Goal: Task Accomplishment & Management: Use online tool/utility

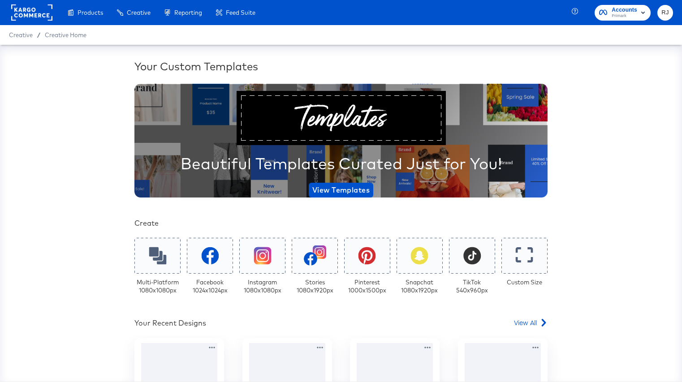
click at [26, 17] on rect at bounding box center [31, 12] width 41 height 16
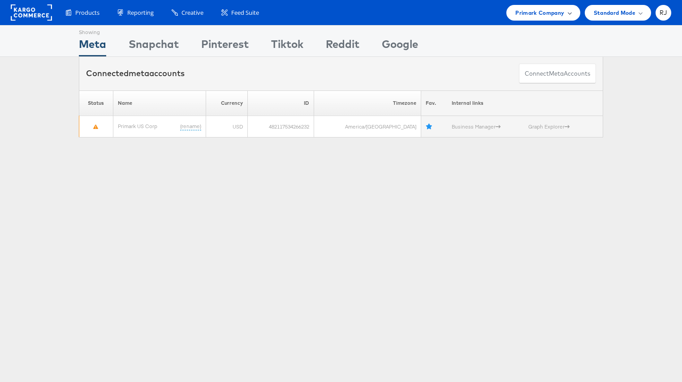
click at [566, 12] on div "Primark Company" at bounding box center [544, 12] width 56 height 9
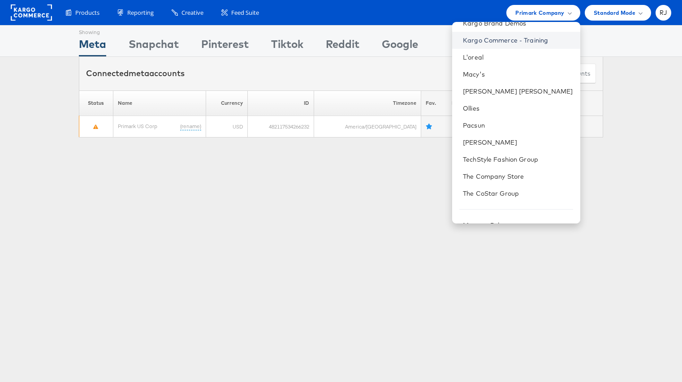
scroll to position [126, 0]
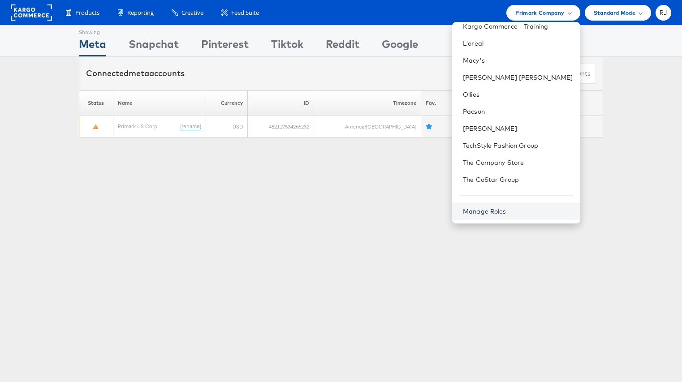
click at [507, 214] on link "Manage Roles" at bounding box center [484, 212] width 43 height 8
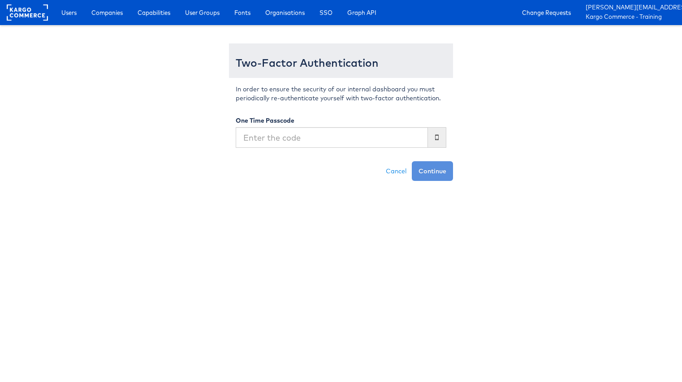
click at [396, 141] on input "text" at bounding box center [332, 137] width 192 height 21
type input "943184"
click at [412, 161] on button "Continue" at bounding box center [432, 171] width 41 height 20
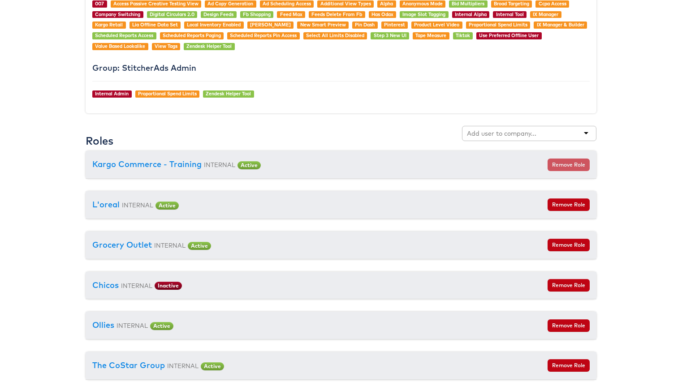
scroll to position [932, 0]
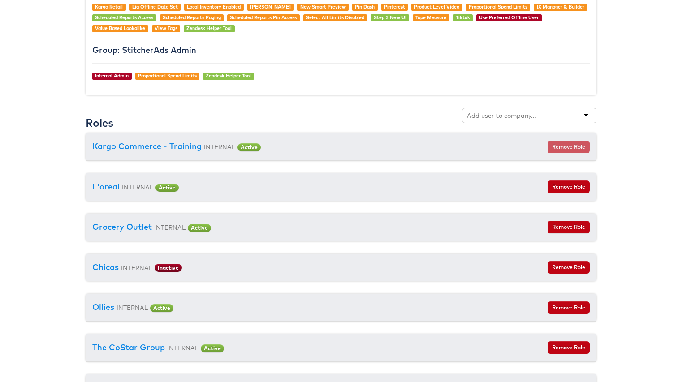
click at [486, 122] on div at bounding box center [529, 115] width 135 height 15
type input "american"
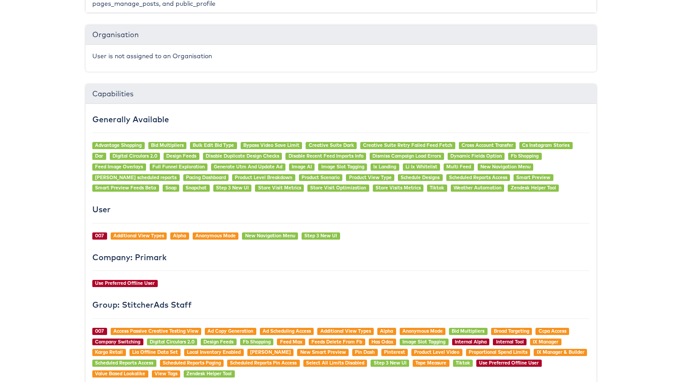
scroll to position [0, 0]
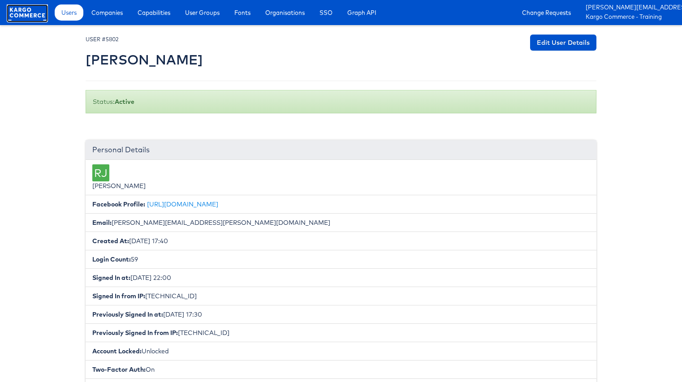
click at [17, 11] on rect at bounding box center [27, 12] width 41 height 16
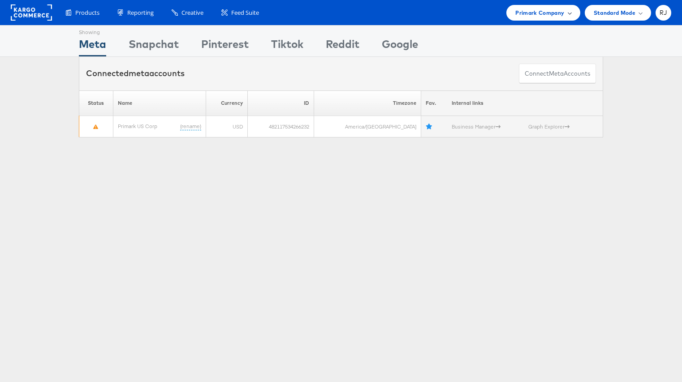
click at [573, 8] on div "Primark Company" at bounding box center [544, 13] width 74 height 16
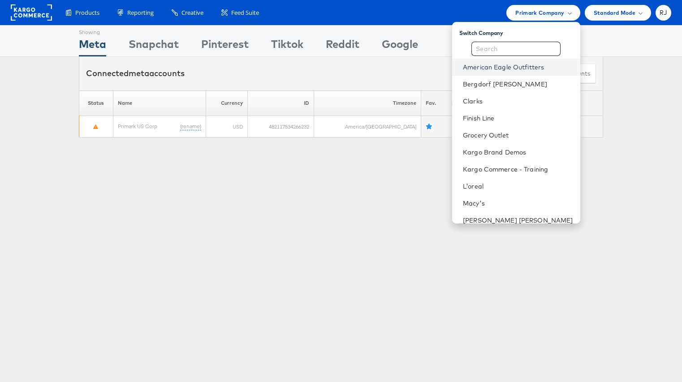
click at [537, 68] on link "American Eagle Outfitters" at bounding box center [518, 67] width 110 height 9
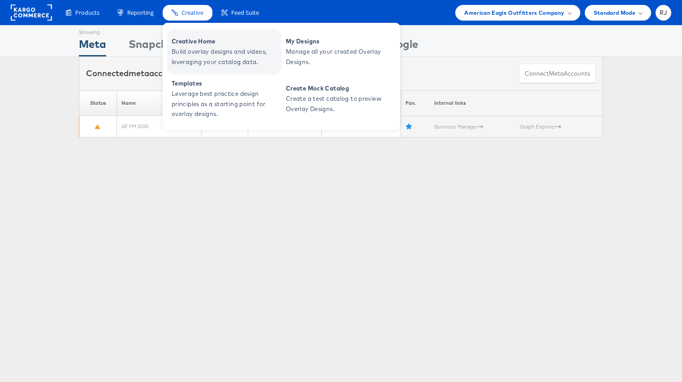
click at [194, 56] on span "Build overlay designs and videos, leveraging your catalog data." at bounding box center [226, 57] width 108 height 21
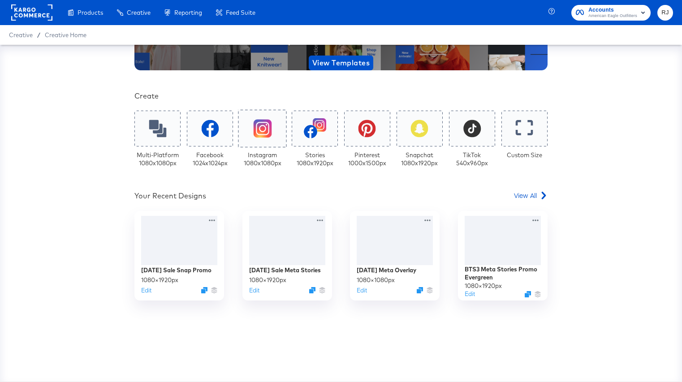
scroll to position [143, 0]
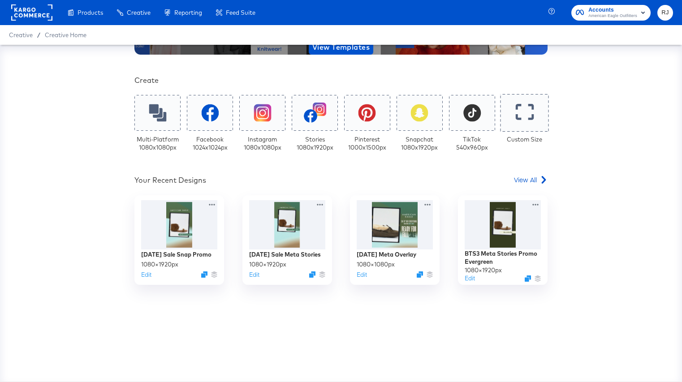
click at [519, 116] on icon at bounding box center [525, 112] width 18 height 17
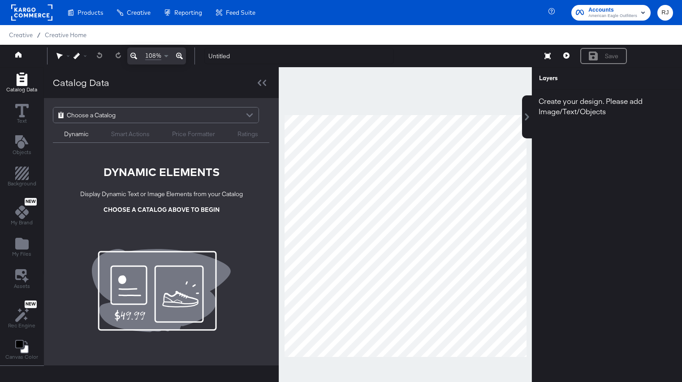
click at [192, 117] on div "Choose a Catalog" at bounding box center [155, 115] width 205 height 15
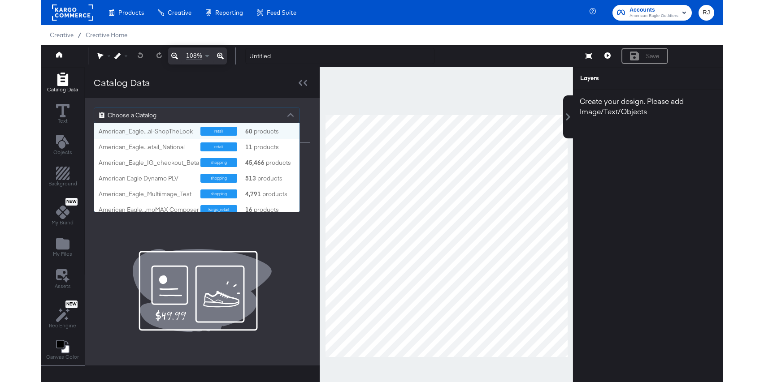
scroll to position [89, 205]
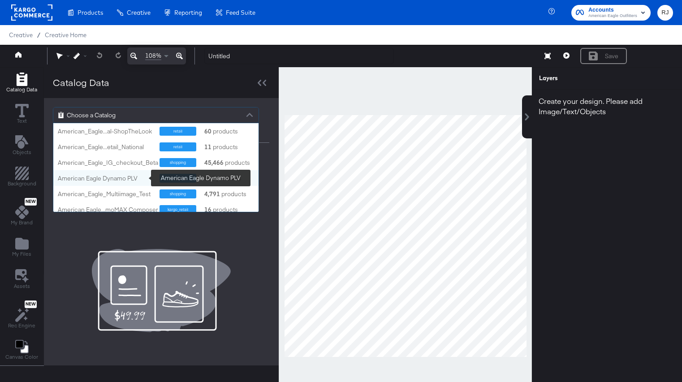
click at [113, 180] on div "American Eagle Dynamo PLV" at bounding box center [105, 178] width 95 height 9
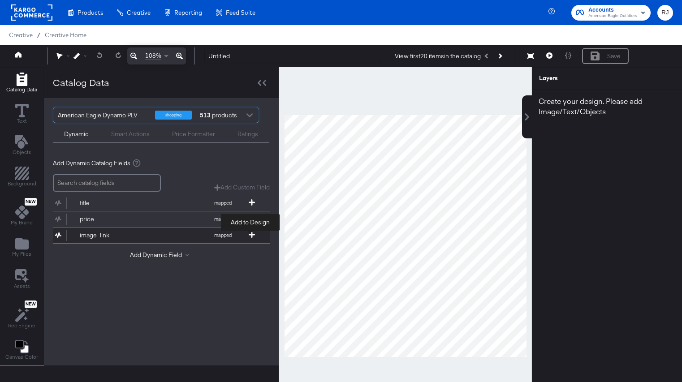
click at [252, 235] on icon at bounding box center [252, 235] width 6 height 6
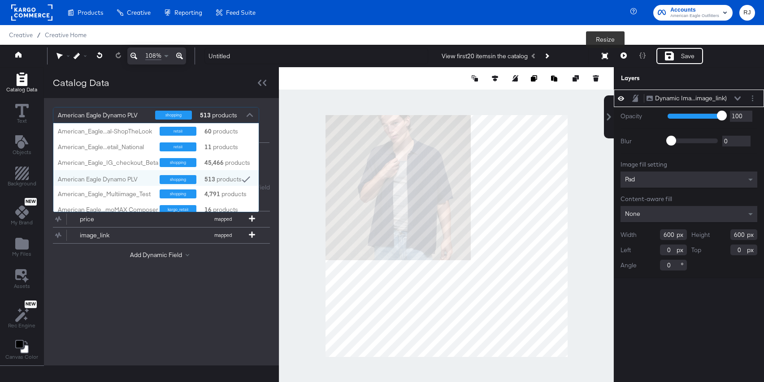
click at [603, 59] on icon at bounding box center [605, 56] width 6 height 6
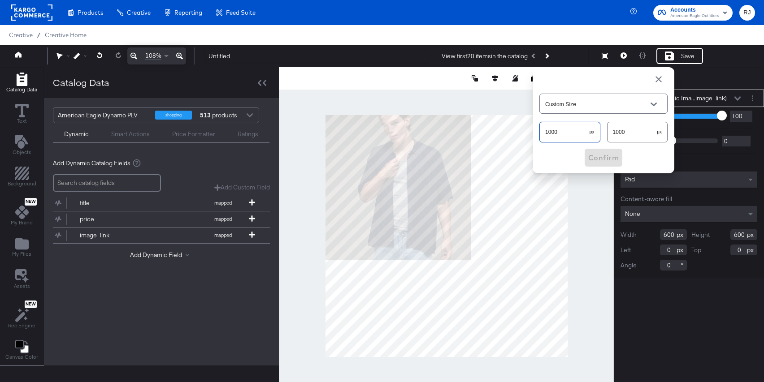
drag, startPoint x: 561, startPoint y: 134, endPoint x: 539, endPoint y: 133, distance: 21.5
click at [539, 133] on div "1000 px" at bounding box center [569, 132] width 61 height 20
type input "404"
drag, startPoint x: 636, startPoint y: 131, endPoint x: 590, endPoint y: 131, distance: 46.6
click at [590, 131] on div "404 px 1000 px" at bounding box center [603, 132] width 128 height 24
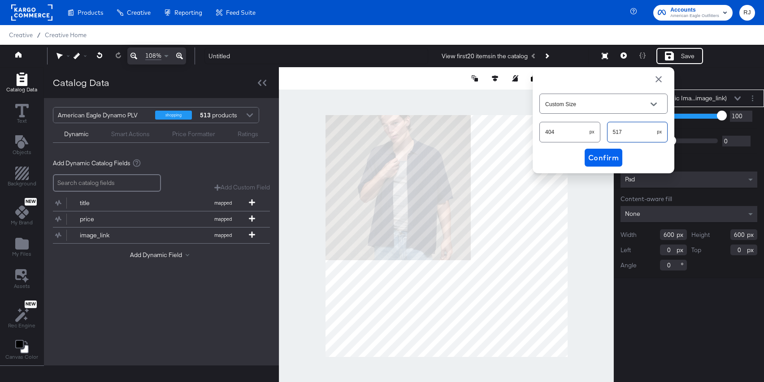
type input "517"
click at [601, 153] on span "Confirm" at bounding box center [603, 158] width 30 height 13
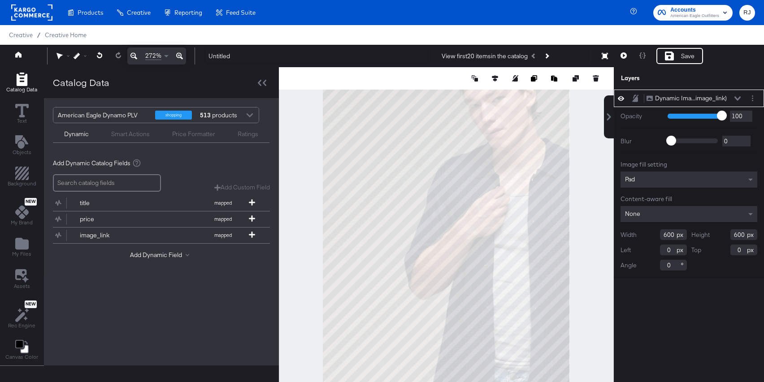
click at [662, 183] on div "Pad" at bounding box center [689, 180] width 137 height 16
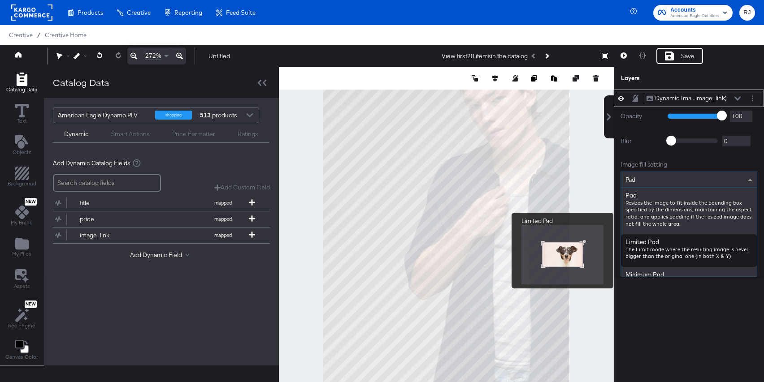
scroll to position [81, 0]
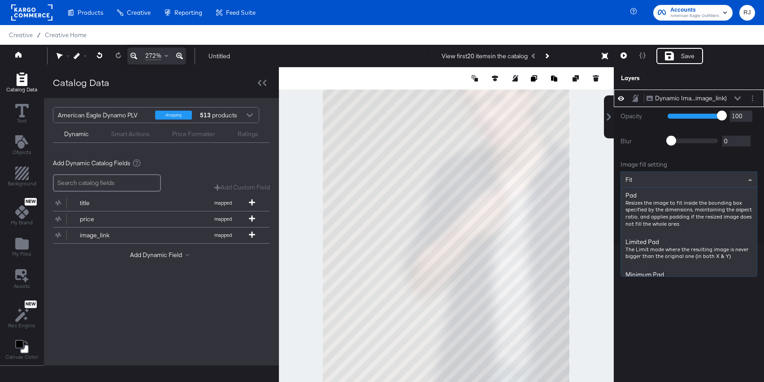
click at [654, 174] on div "Fit" at bounding box center [689, 179] width 136 height 15
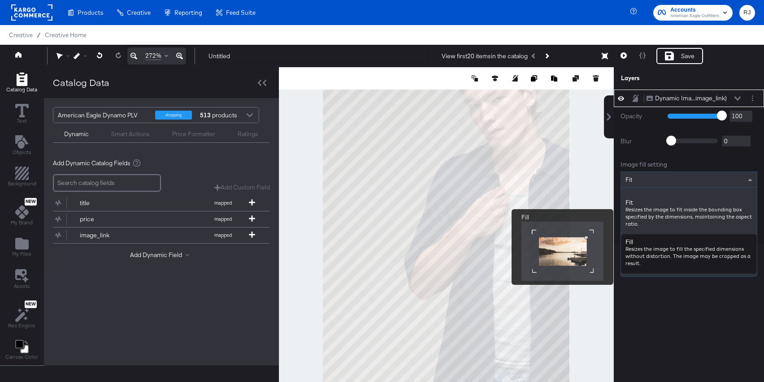
scroll to position [133, 0]
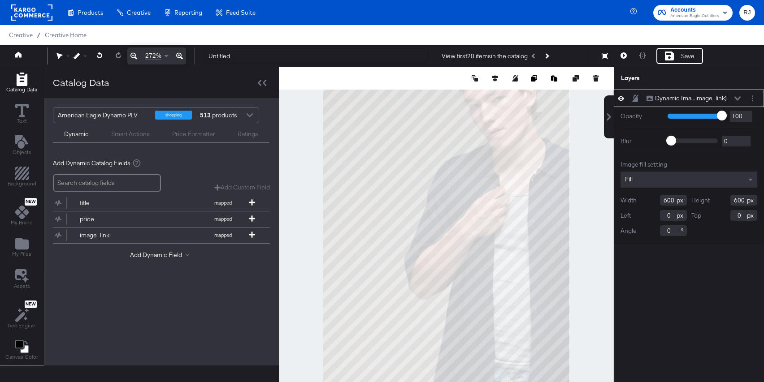
drag, startPoint x: 674, startPoint y: 204, endPoint x: 646, endPoint y: 204, distance: 28.3
click at [646, 204] on div "Width 600" at bounding box center [654, 200] width 66 height 11
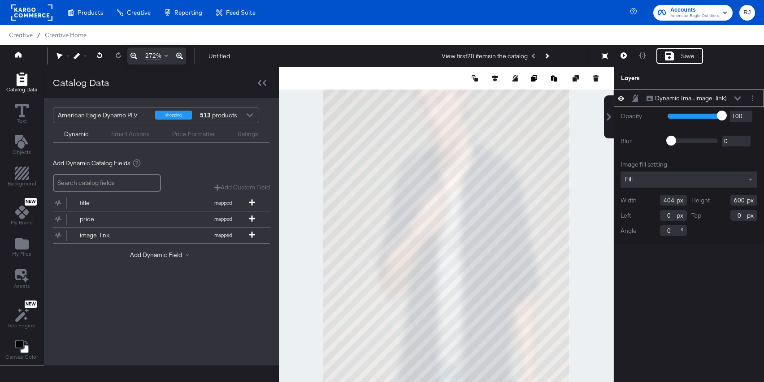
type input "404"
drag, startPoint x: 744, startPoint y: 200, endPoint x: 692, endPoint y: 200, distance: 51.6
click at [682, 200] on div "Height 600" at bounding box center [724, 200] width 66 height 11
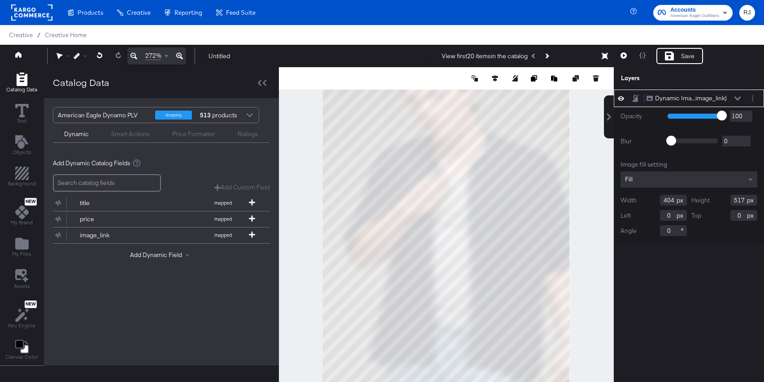
type input "517"
click at [656, 277] on div "Dynamic Ima...image_link) Dynamic Image (image_link) Opacity 1 100 100 Blur 0 2…" at bounding box center [689, 241] width 150 height 302
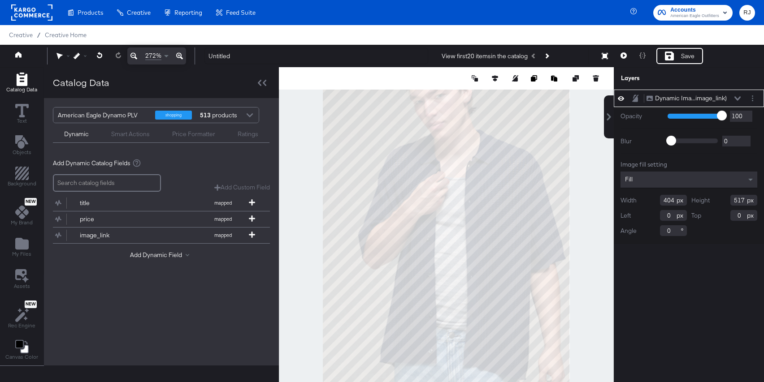
click at [682, 99] on icon at bounding box center [738, 98] width 6 height 4
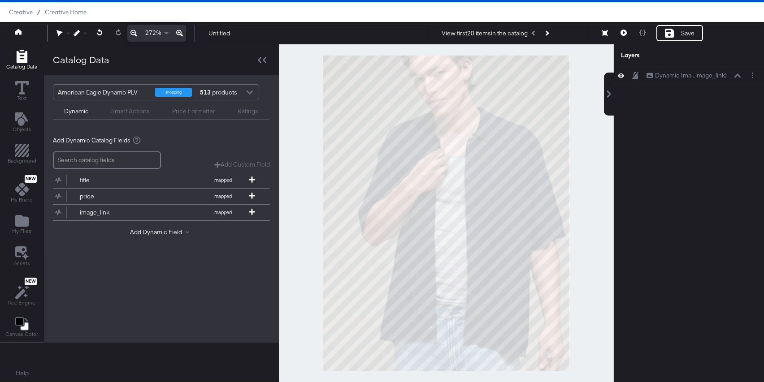
scroll to position [0, 0]
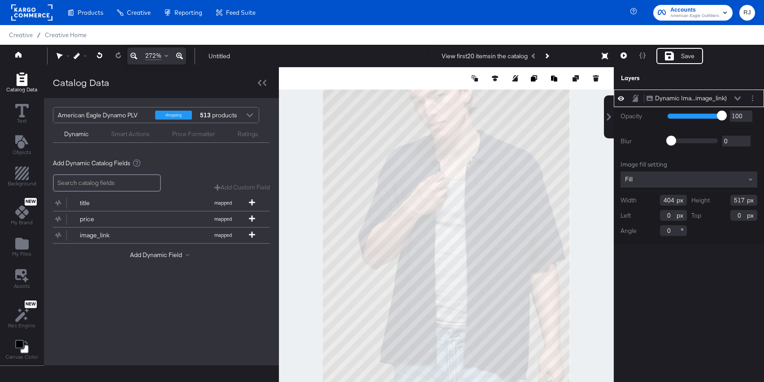
click at [593, 139] on div at bounding box center [446, 236] width 335 height 338
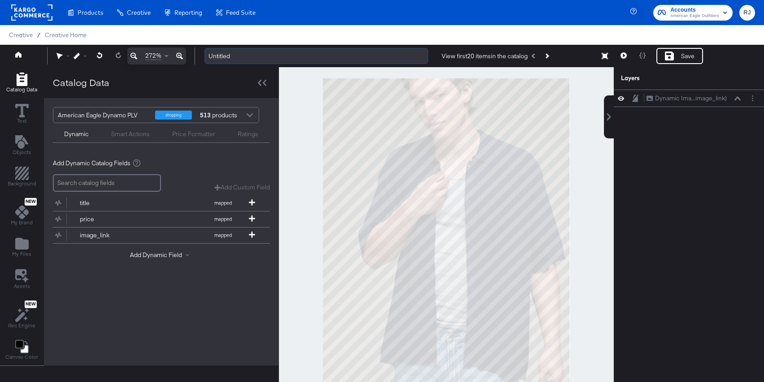
click at [226, 57] on input "Untitled" at bounding box center [316, 56] width 224 height 17
drag, startPoint x: 237, startPoint y: 57, endPoint x: 200, endPoint y: 57, distance: 37.7
click at [200, 57] on div "Untitled View first 20 items in the catalog Next Product Resize Save Preview" at bounding box center [476, 56] width 558 height 17
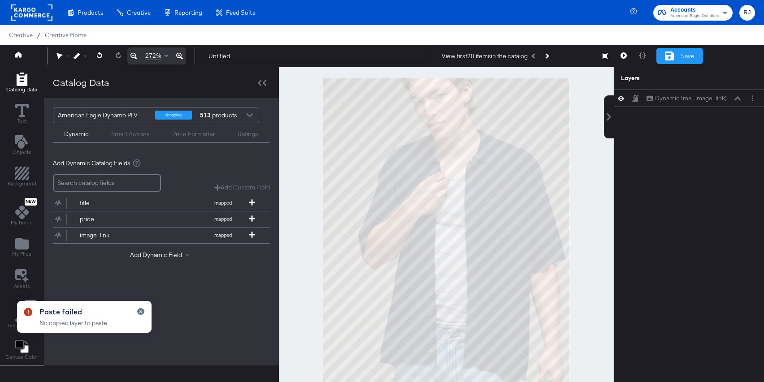
click at [676, 56] on div "Save" at bounding box center [679, 56] width 47 height 16
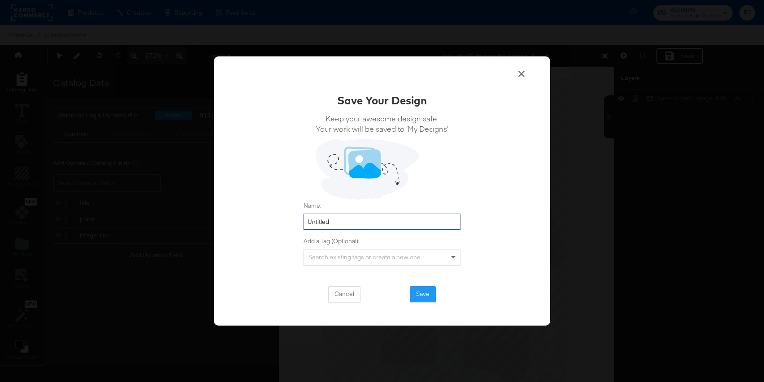
drag, startPoint x: 348, startPoint y: 222, endPoint x: 289, endPoint y: 221, distance: 58.7
click at [289, 221] on div "Save Your Design Keep your awesome design safe. Your work will be saved to ‘My …" at bounding box center [382, 191] width 336 height 269
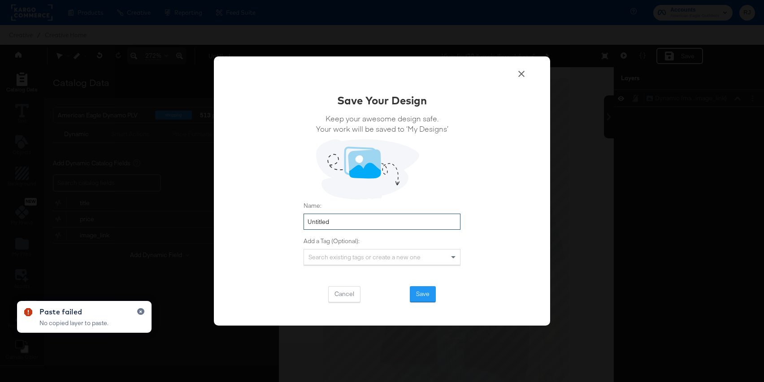
click at [342, 215] on input "Untitled" at bounding box center [382, 222] width 157 height 17
click at [337, 227] on input "Untitled" at bounding box center [382, 222] width 157 height 17
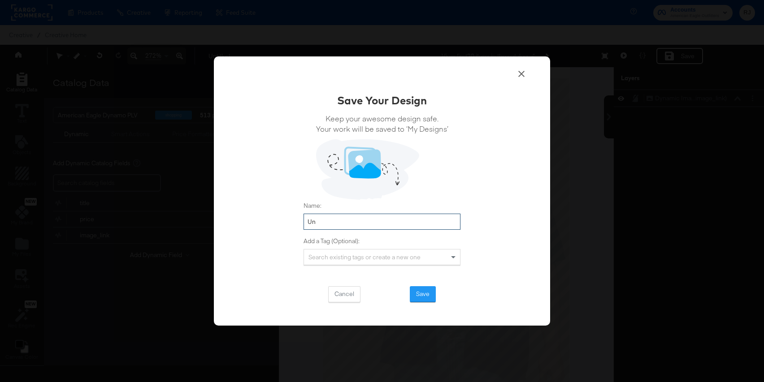
type input "U"
type input "bts3_product_image_1"
click at [426, 290] on button "Save" at bounding box center [423, 295] width 26 height 16
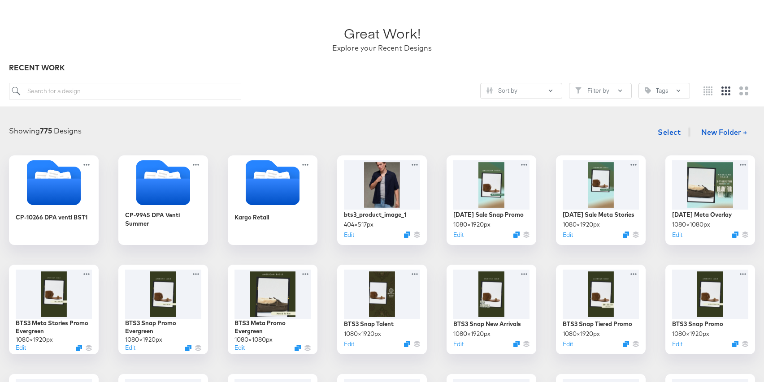
scroll to position [52, 0]
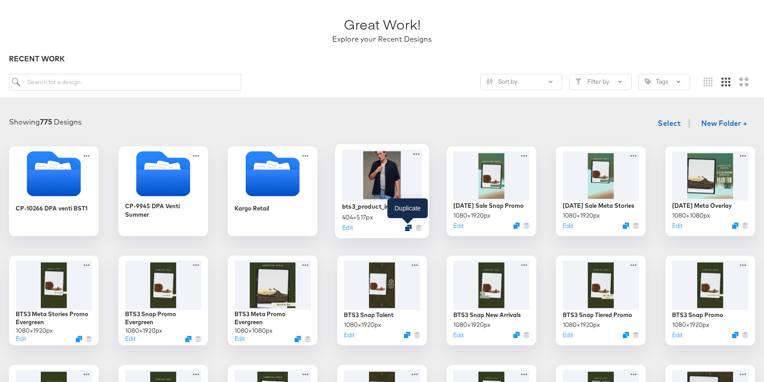
click at [410, 229] on icon "Duplicate" at bounding box center [408, 228] width 7 height 7
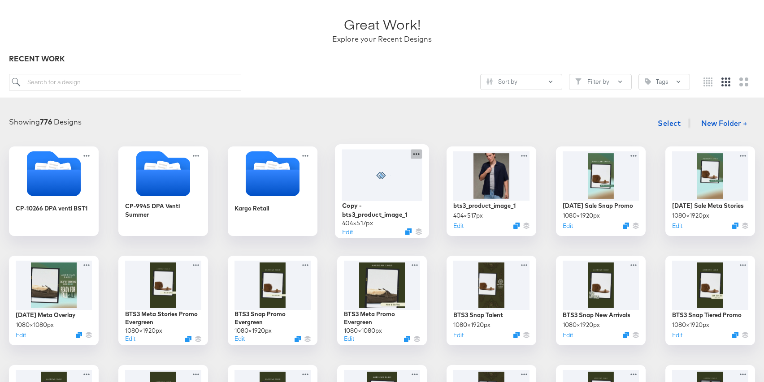
click at [420, 154] on icon at bounding box center [416, 153] width 11 height 9
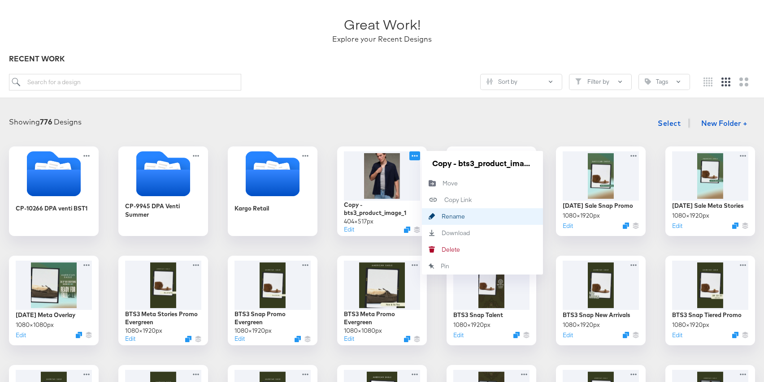
click at [442, 217] on div "Rename Rename" at bounding box center [442, 217] width 0 height 0
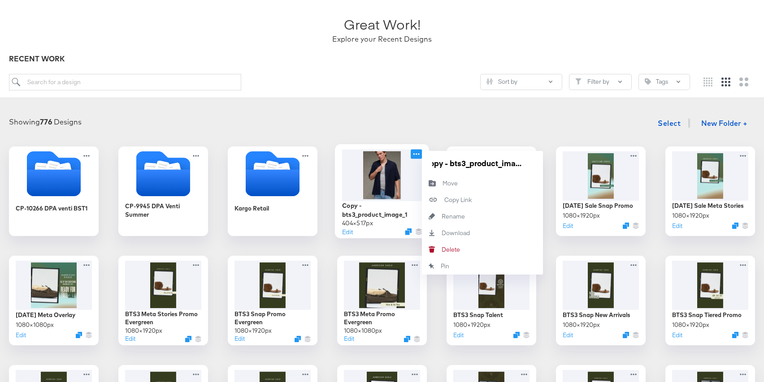
scroll to position [0, 0]
drag, startPoint x: 451, startPoint y: 165, endPoint x: 412, endPoint y: 163, distance: 39.0
click at [412, 163] on div "Copy - bts3_product_image_2 404 × 517 px Edit Copy - bts3_product_image_2 Move …" at bounding box center [382, 192] width 90 height 90
type input "bts3_product_image_2"
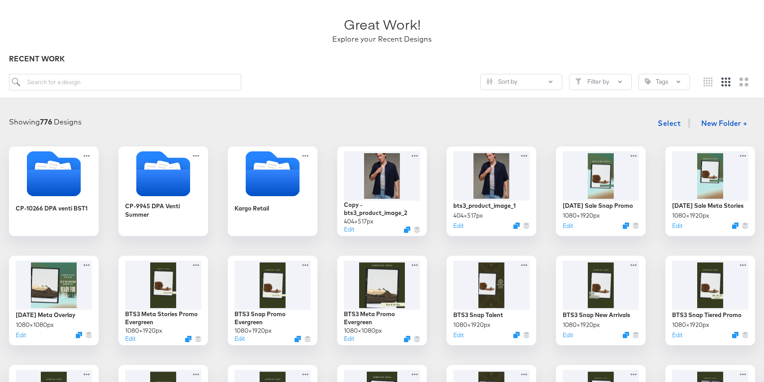
click at [400, 122] on div "Showing 776 Designs Select New Folder +" at bounding box center [382, 123] width 746 height 18
click at [408, 229] on icon "Duplicate" at bounding box center [408, 228] width 7 height 7
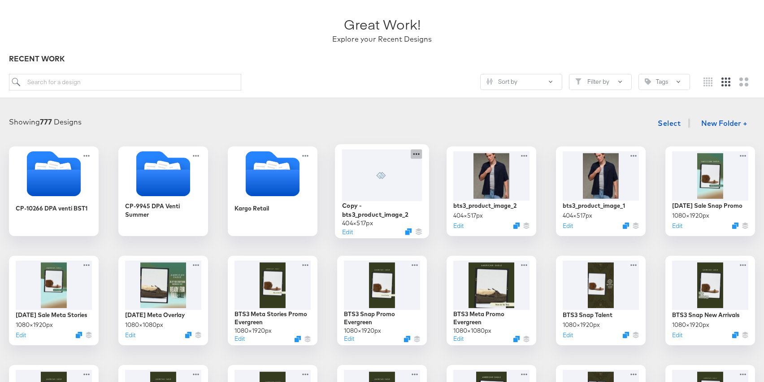
click at [415, 156] on icon at bounding box center [416, 153] width 11 height 9
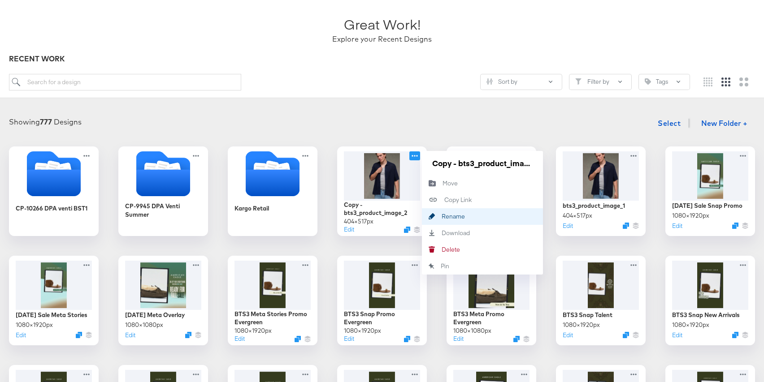
click at [442, 217] on div "Rename Rename" at bounding box center [442, 217] width 0 height 0
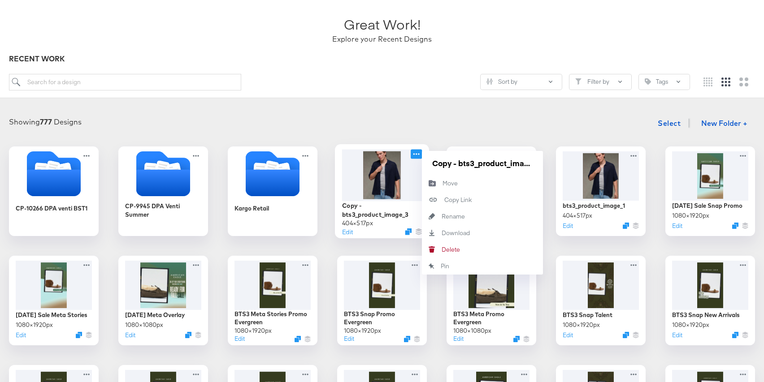
drag, startPoint x: 451, startPoint y: 164, endPoint x: 421, endPoint y: 164, distance: 29.6
click at [421, 164] on div "Copy - bts3_product_image_3 404 × 517 px Edit Copy - bts3_product_image_3 Move …" at bounding box center [382, 192] width 90 height 90
type input "bts3_product_image_3"
click at [397, 122] on div "Showing 777 Designs Select New Folder +" at bounding box center [382, 123] width 746 height 18
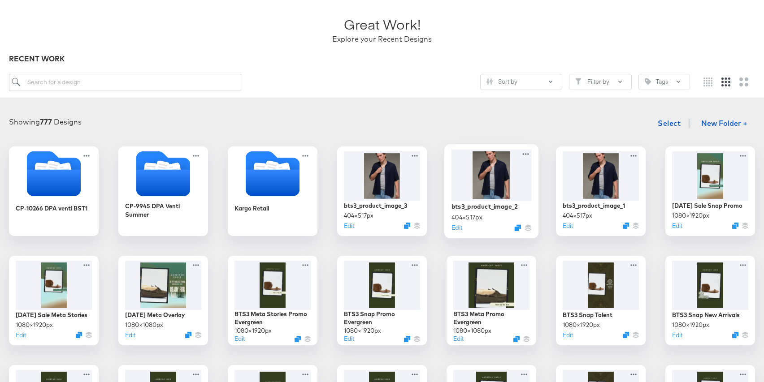
click at [505, 181] on div at bounding box center [492, 175] width 80 height 52
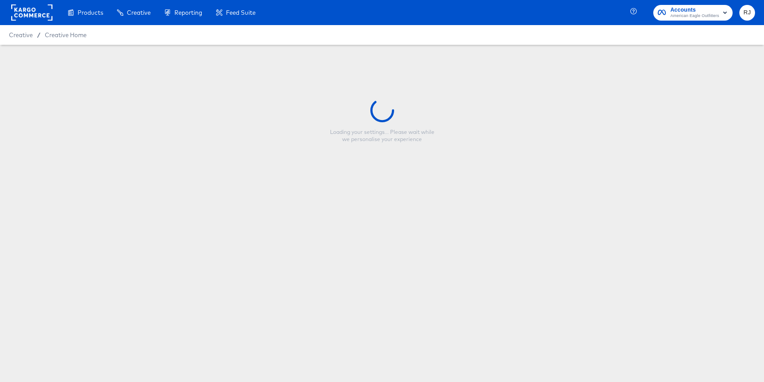
type input "bts3_product_image_2"
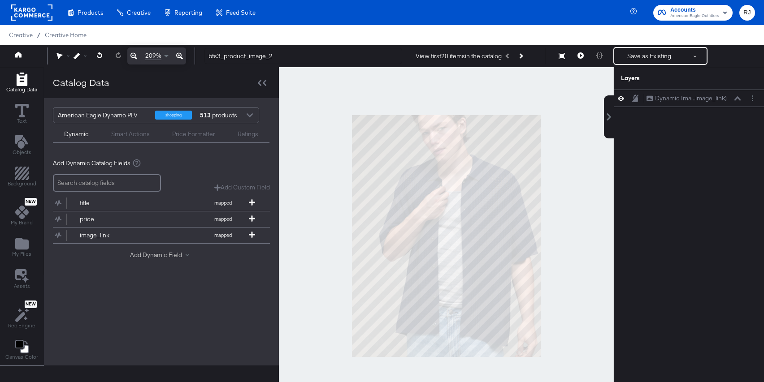
click at [167, 257] on button "Add Dynamic Field" at bounding box center [161, 255] width 63 height 9
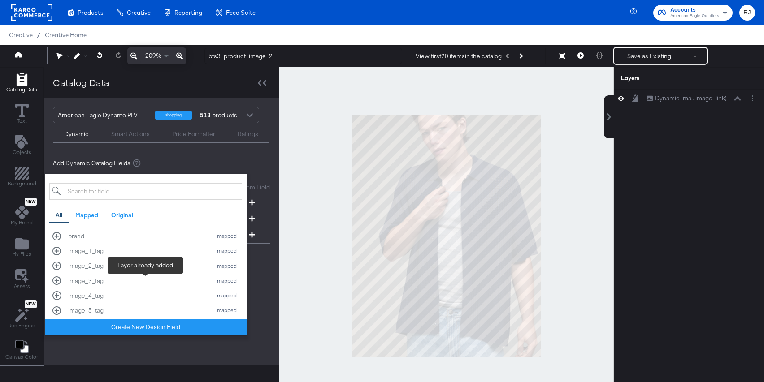
scroll to position [111, 0]
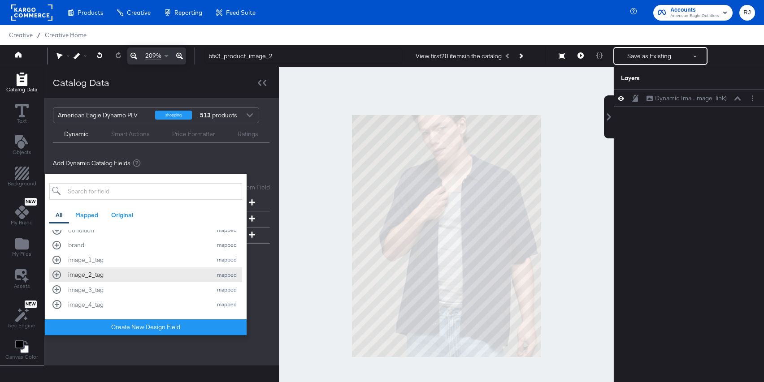
click at [58, 276] on div "image_2_tag mapped" at bounding box center [145, 275] width 187 height 9
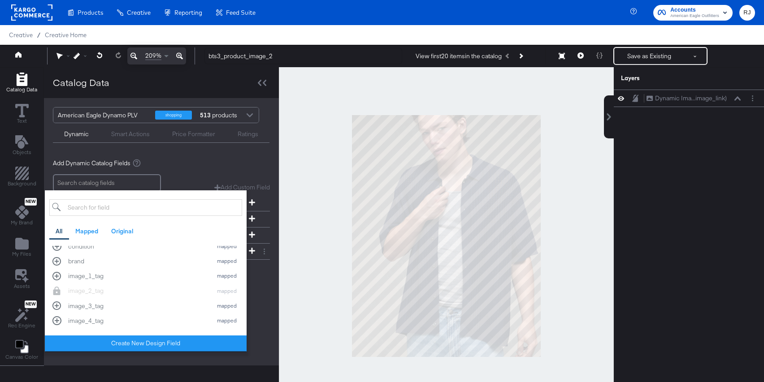
click at [263, 278] on div "Add Dynamic Field All Mapped Original id mapped title mapped description mapped…" at bounding box center [161, 273] width 217 height 12
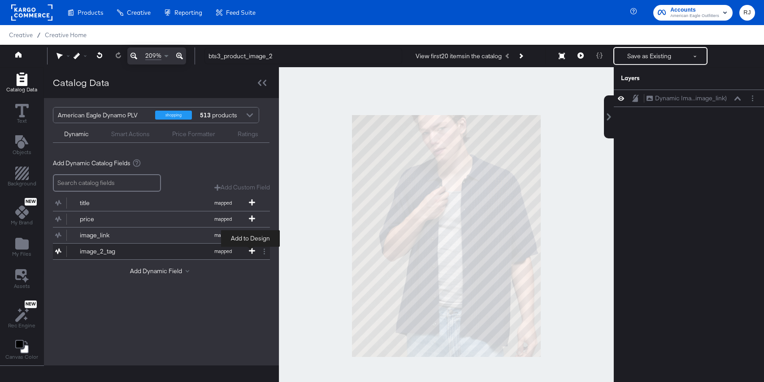
click at [249, 249] on icon at bounding box center [252, 251] width 6 height 6
click at [170, 270] on button "Add Dynamic Field" at bounding box center [161, 271] width 63 height 9
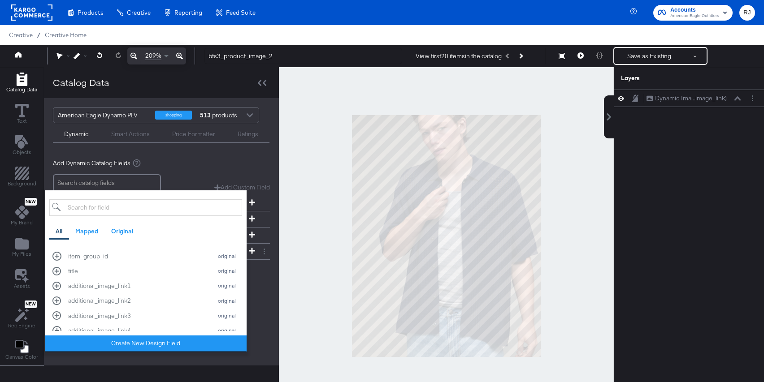
scroll to position [333, 0]
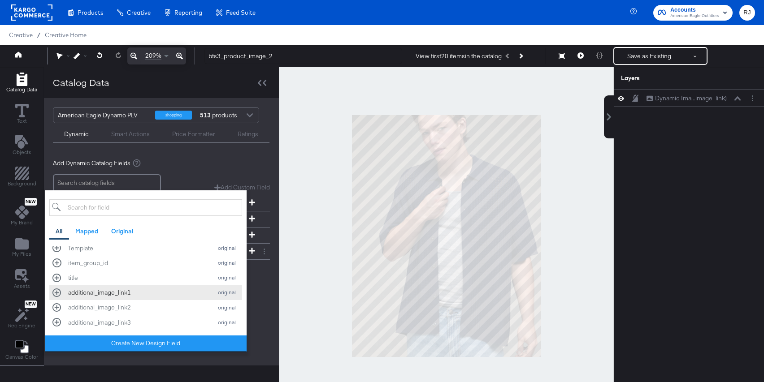
click at [55, 295] on div "additional_image_link1 original" at bounding box center [145, 293] width 187 height 9
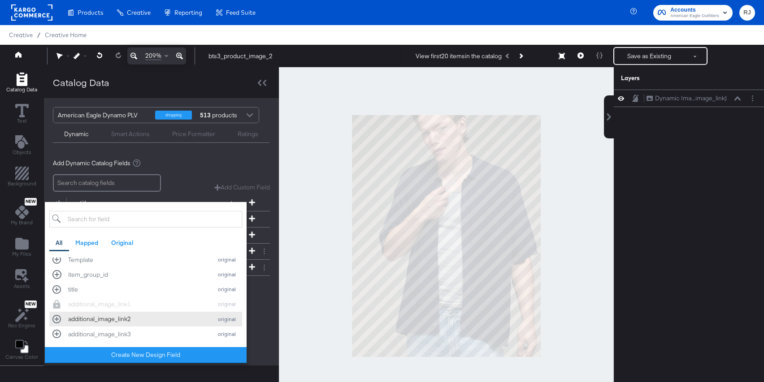
click at [57, 320] on div "additional_image_link2 original" at bounding box center [145, 319] width 187 height 9
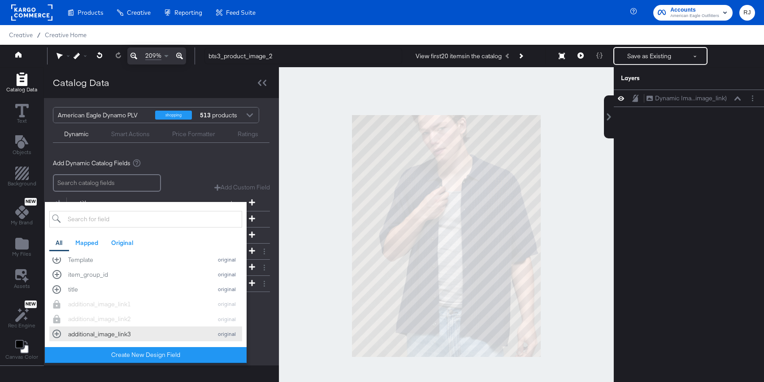
click at [57, 335] on div "additional_image_link3 original" at bounding box center [145, 334] width 187 height 9
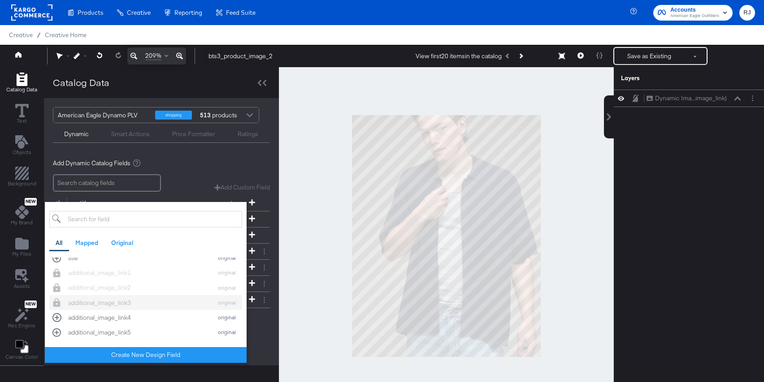
scroll to position [368, 0]
click at [56, 316] on div "additional_image_link4 original" at bounding box center [145, 313] width 187 height 9
click at [269, 339] on div "Add Dynamic Catalog Fields Add Custom Field Create a custom field based on an e…" at bounding box center [161, 256] width 235 height 208
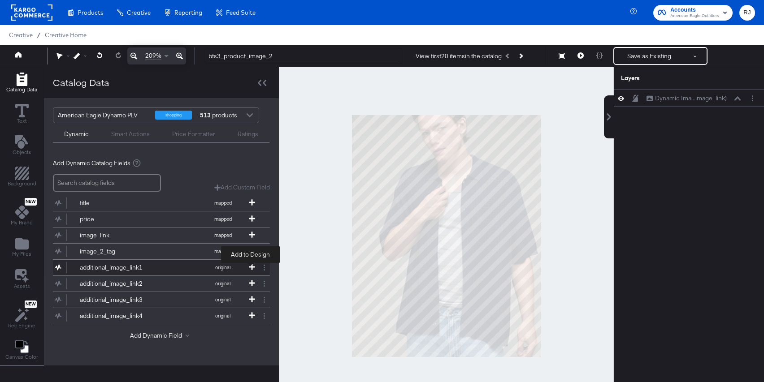
click at [252, 268] on icon at bounding box center [252, 267] width 6 height 6
click at [251, 284] on icon at bounding box center [252, 283] width 6 height 6
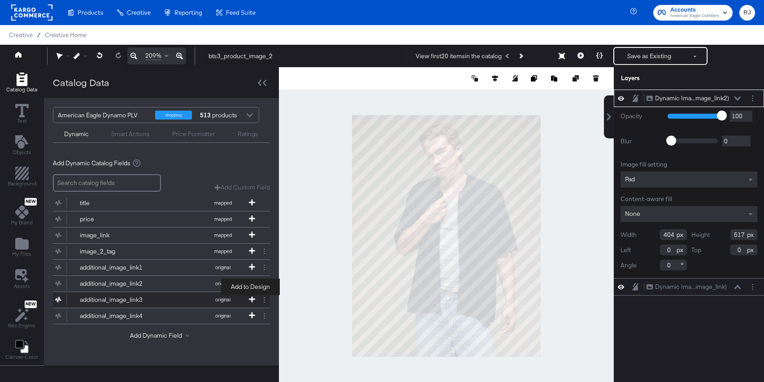
click at [250, 300] on icon at bounding box center [252, 299] width 6 height 6
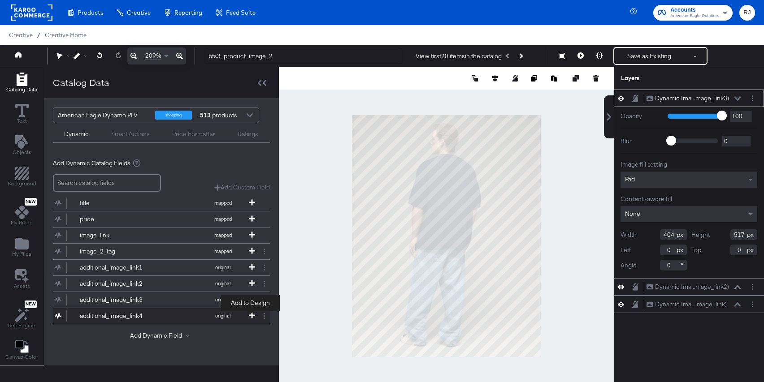
click at [250, 314] on icon at bounding box center [252, 316] width 6 height 6
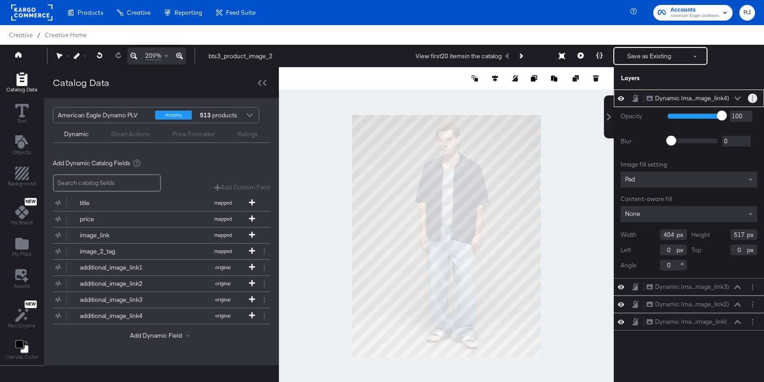
click at [682, 97] on icon "Layer Options" at bounding box center [752, 99] width 1 height 6
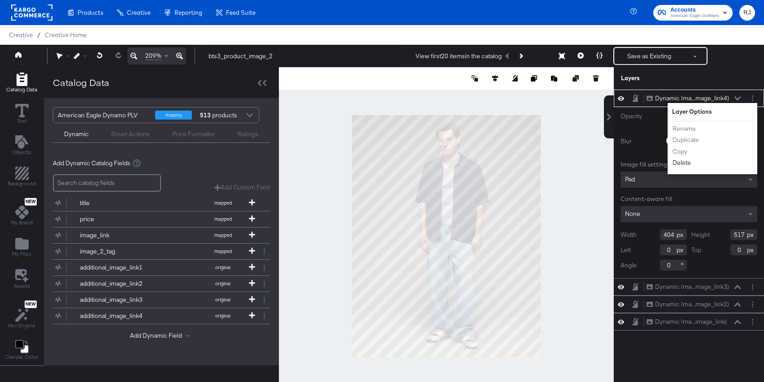
click at [679, 162] on button "Delete" at bounding box center [681, 162] width 19 height 9
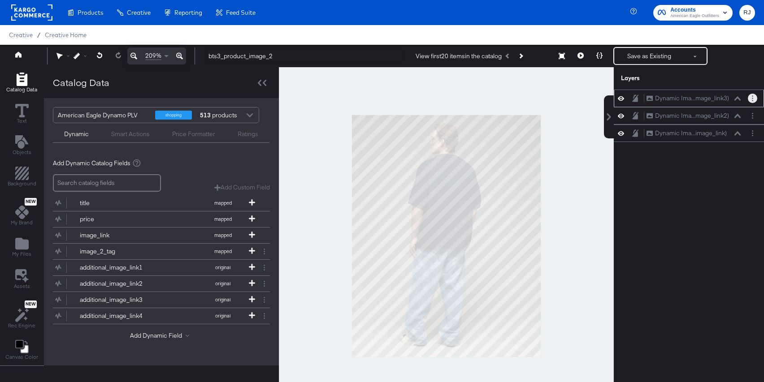
click at [682, 96] on button "Layer Options" at bounding box center [752, 98] width 9 height 9
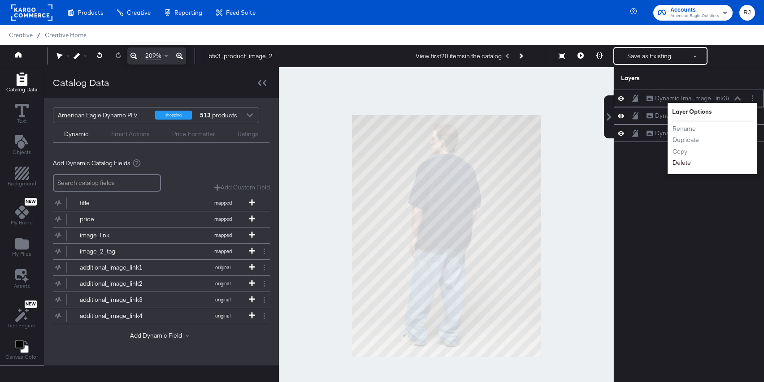
click at [682, 164] on button "Delete" at bounding box center [681, 162] width 19 height 9
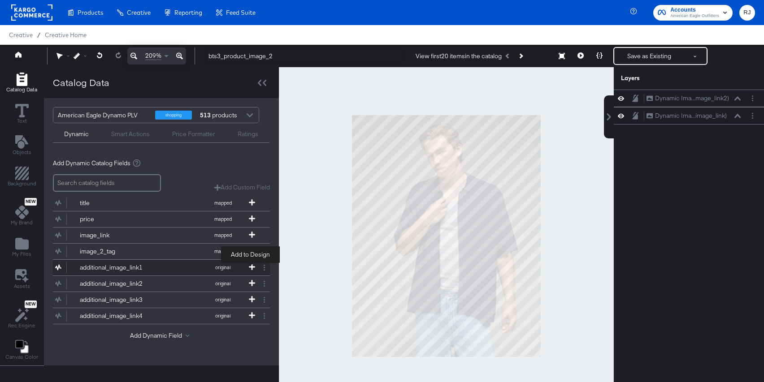
click at [252, 266] on icon at bounding box center [252, 267] width 6 height 6
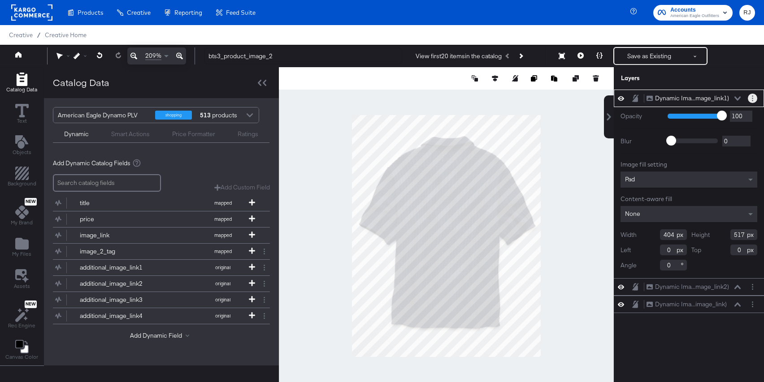
click at [682, 99] on button "Layer Options" at bounding box center [752, 98] width 9 height 9
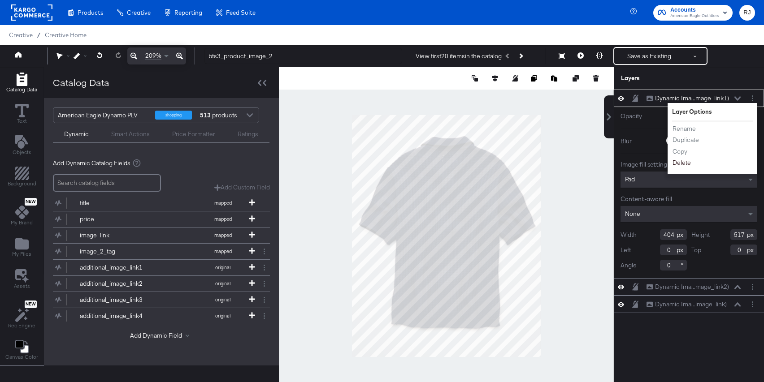
click at [674, 164] on button "Delete" at bounding box center [681, 162] width 19 height 9
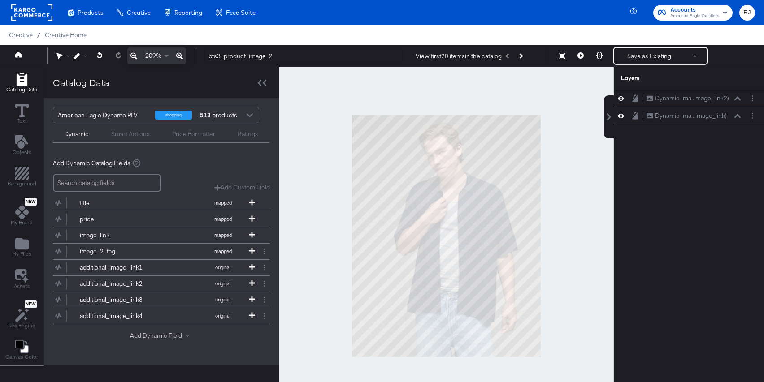
click at [165, 334] on button "Add Dynamic Field" at bounding box center [161, 336] width 63 height 9
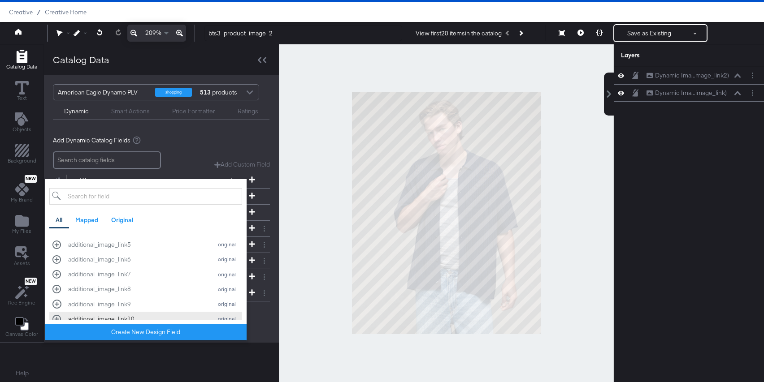
scroll to position [414, 0]
click at [169, 267] on button "additional_image_link5 original" at bounding box center [145, 260] width 193 height 15
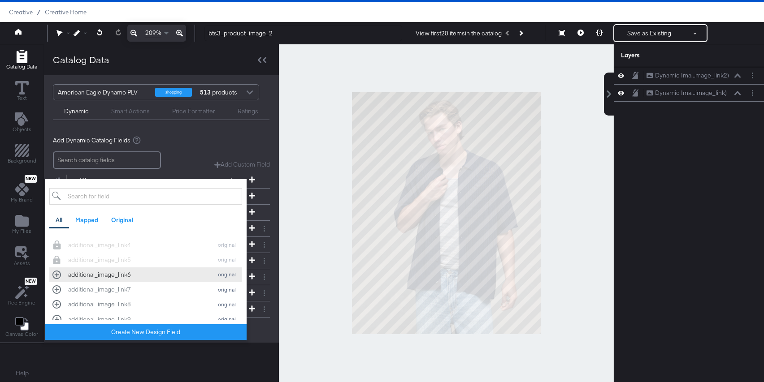
click at [52, 274] on button "additional_image_link6 original" at bounding box center [145, 275] width 193 height 15
click at [57, 288] on div "additional_image_link7 original" at bounding box center [145, 290] width 187 height 9
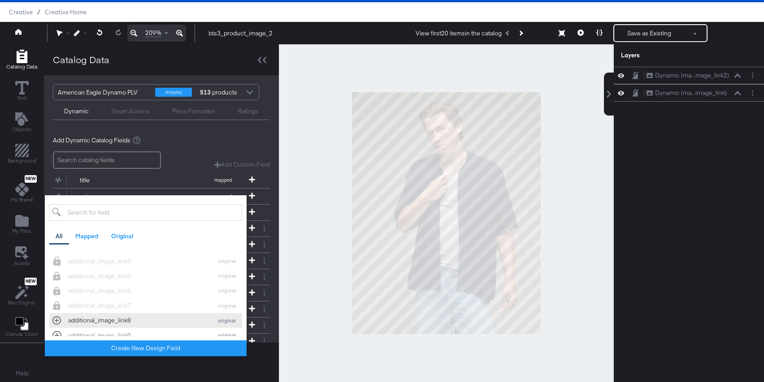
click at [59, 317] on div "additional_image_link8 original" at bounding box center [145, 321] width 187 height 9
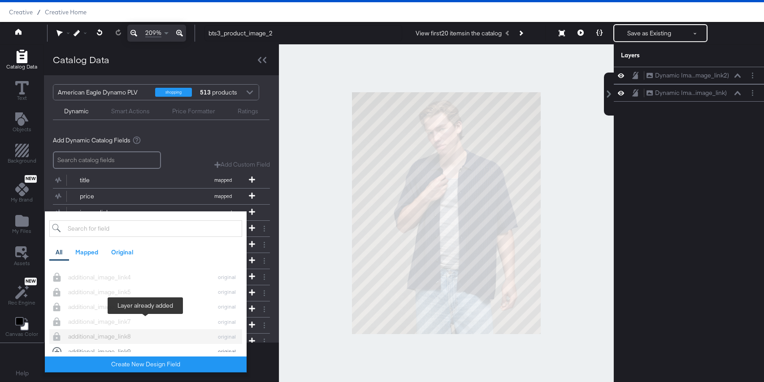
scroll to position [453, 0]
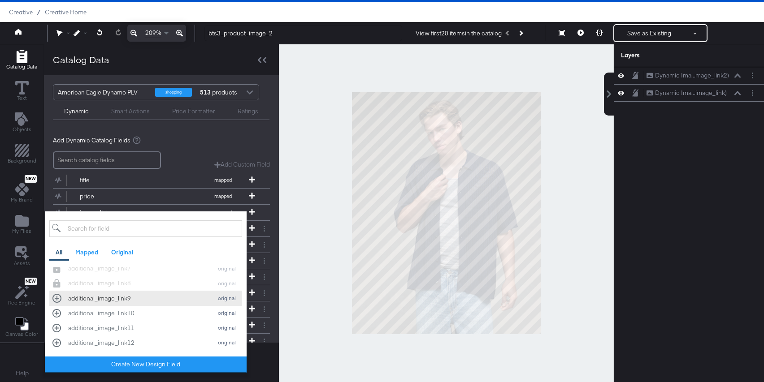
click at [56, 300] on div "additional_image_link9 original" at bounding box center [145, 298] width 187 height 9
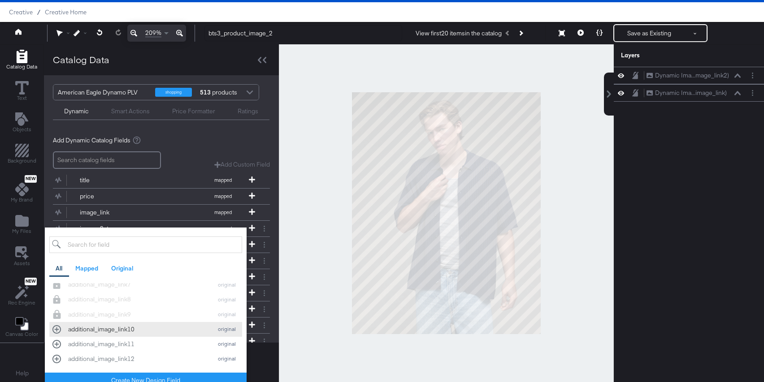
click at [57, 329] on div "additional_image_link10 original" at bounding box center [145, 330] width 187 height 9
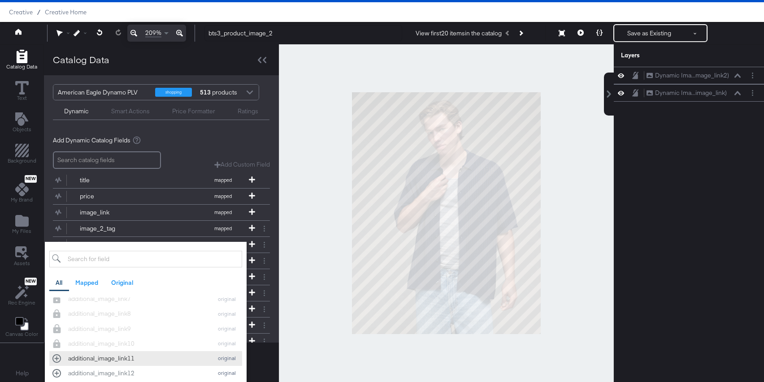
click at [58, 355] on div "additional_image_link11 original" at bounding box center [145, 359] width 187 height 9
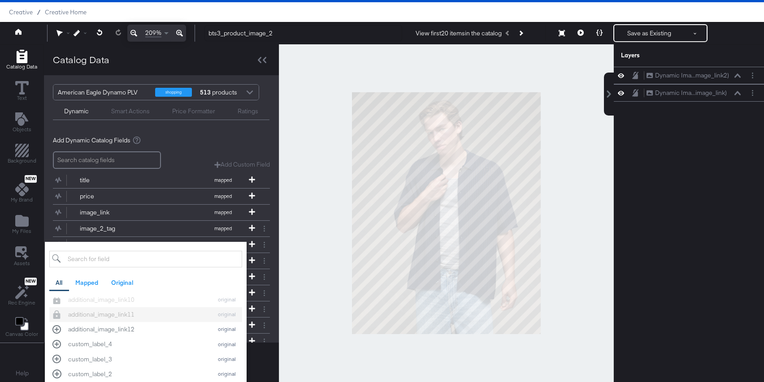
scroll to position [510, 0]
click at [56, 333] on div "additional_image_link12 original" at bounding box center [145, 330] width 187 height 9
click at [267, 362] on div "Catalog Data American Eagle Dynamo PLV shopping 513 products Dynamic Smart Acti…" at bounding box center [161, 213] width 235 height 338
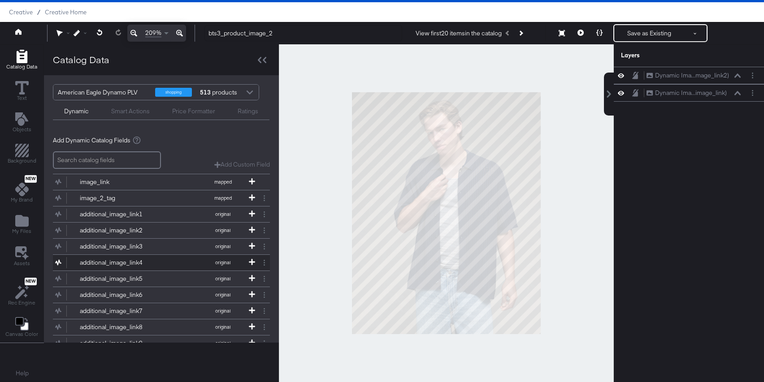
scroll to position [34, 0]
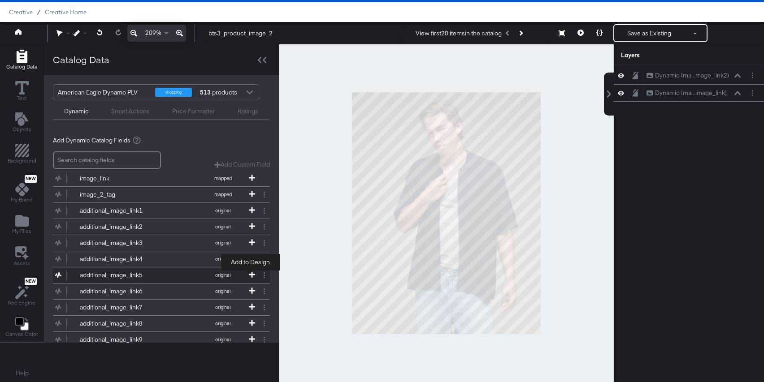
click at [249, 274] on icon at bounding box center [252, 275] width 6 height 6
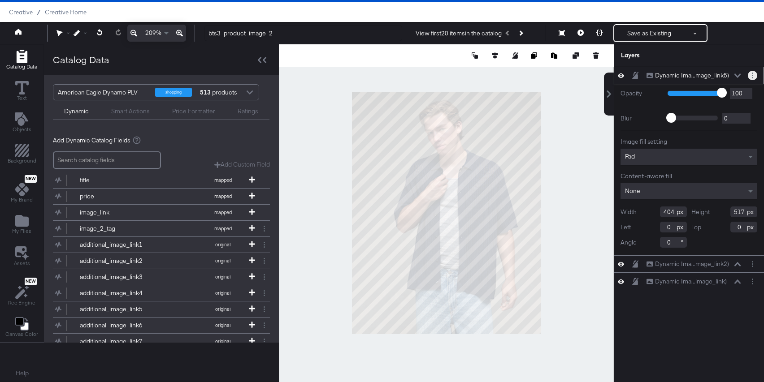
click at [754, 75] on button "Layer Options" at bounding box center [752, 75] width 9 height 9
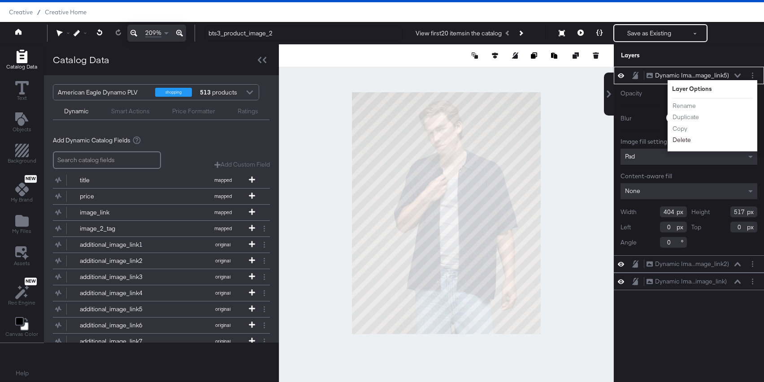
click at [688, 141] on button "Delete" at bounding box center [681, 139] width 19 height 9
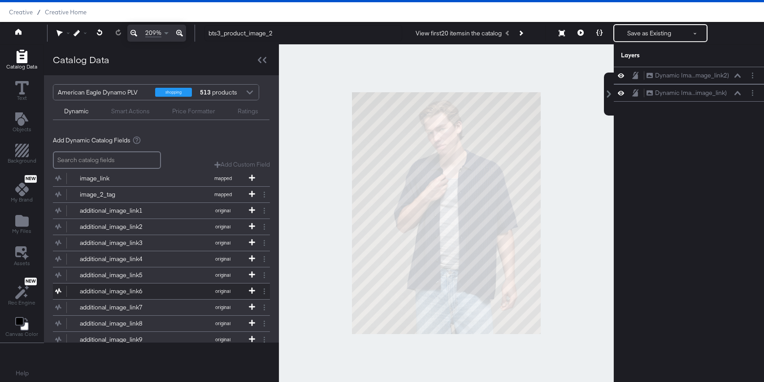
click at [56, 291] on icon at bounding box center [58, 292] width 6 height 6
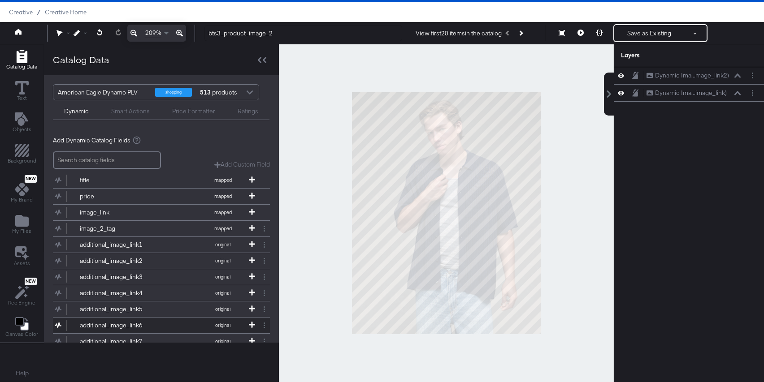
click at [249, 322] on icon at bounding box center [252, 325] width 6 height 6
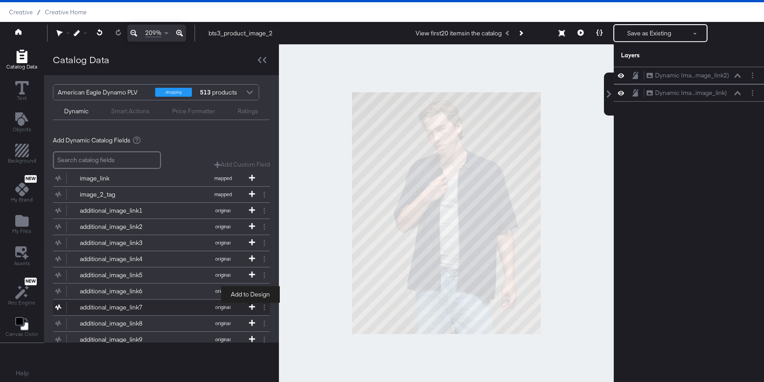
click at [250, 309] on icon at bounding box center [252, 307] width 6 height 6
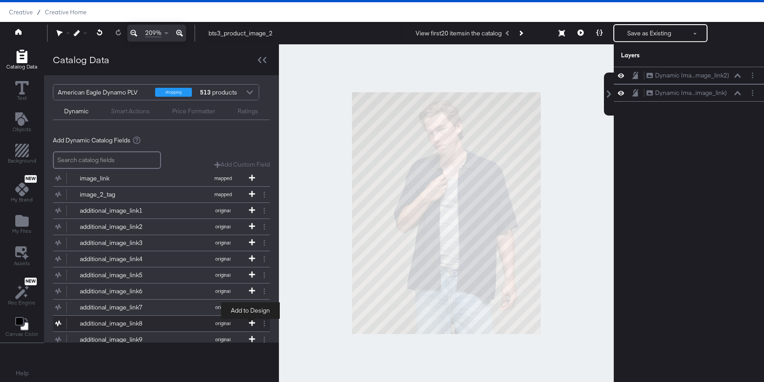
click at [249, 322] on icon at bounding box center [252, 323] width 6 height 6
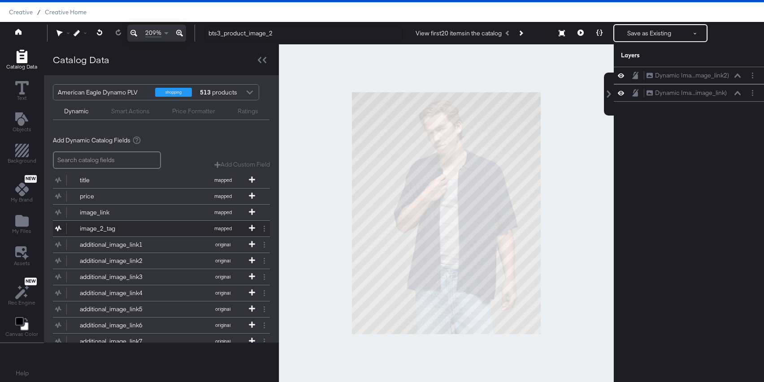
scroll to position [0, 0]
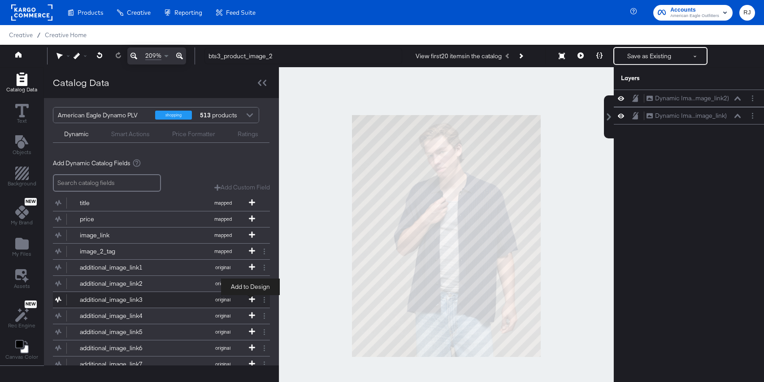
click at [251, 299] on icon at bounding box center [252, 299] width 6 height 6
click at [251, 318] on icon at bounding box center [252, 316] width 6 height 6
click at [621, 97] on icon at bounding box center [621, 99] width 6 height 8
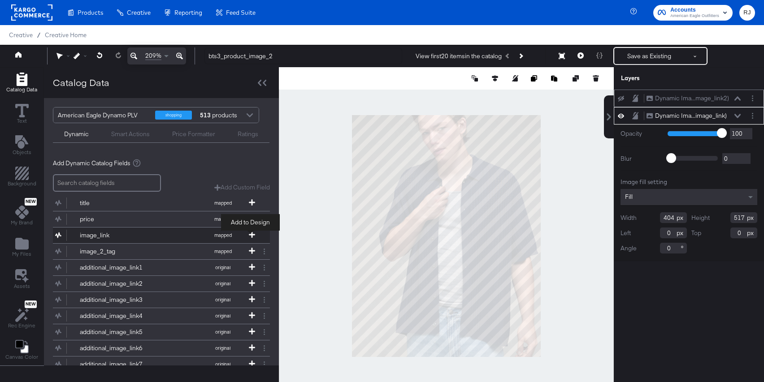
click at [251, 235] on icon at bounding box center [252, 235] width 6 height 6
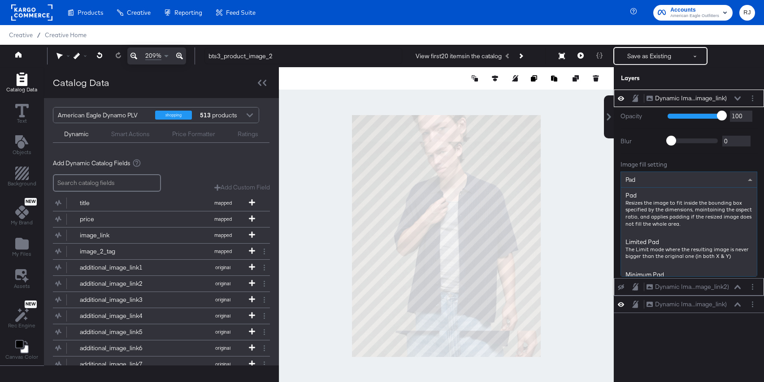
click at [664, 184] on div "Pad" at bounding box center [689, 179] width 136 height 15
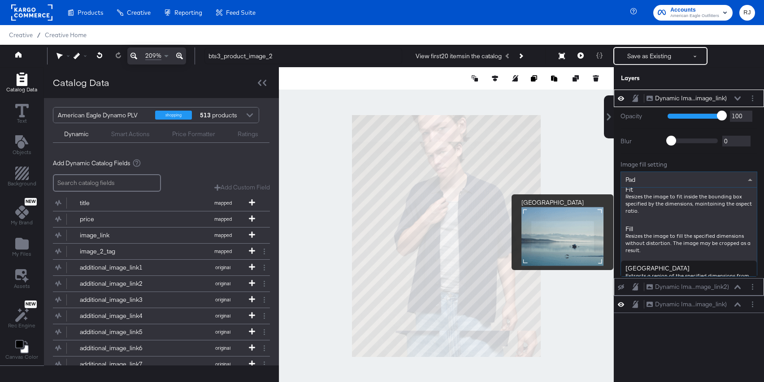
scroll to position [126, 0]
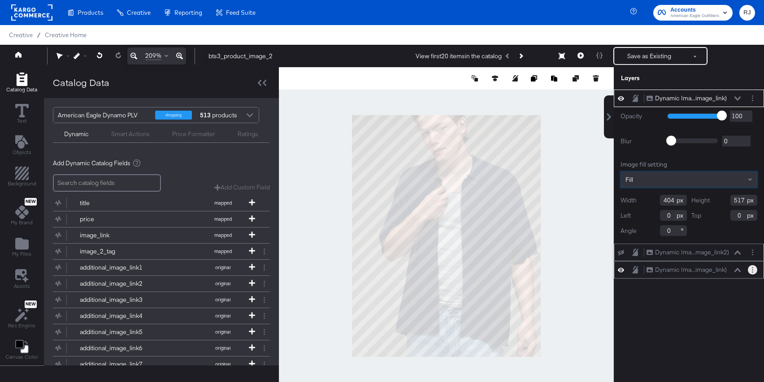
click at [752, 271] on icon "Layer Options" at bounding box center [752, 270] width 1 height 6
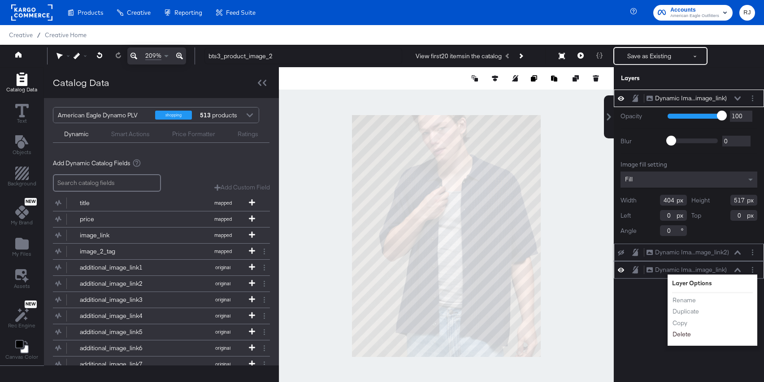
click at [683, 335] on button "Delete" at bounding box center [681, 334] width 19 height 9
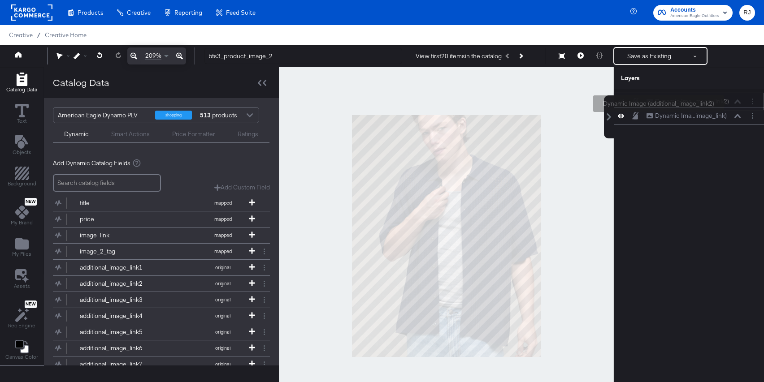
drag, startPoint x: 727, startPoint y: 121, endPoint x: 727, endPoint y: 102, distance: 19.3
click at [727, 102] on div "Dynamic Ima...mage_link2) Dynamic Image (additional_image_link2)" at bounding box center [689, 101] width 150 height 17
click at [623, 99] on icon at bounding box center [621, 99] width 6 height 6
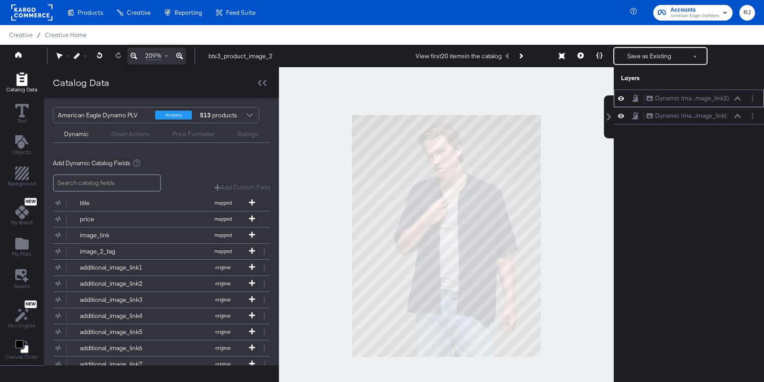
click at [623, 99] on icon at bounding box center [621, 98] width 6 height 4
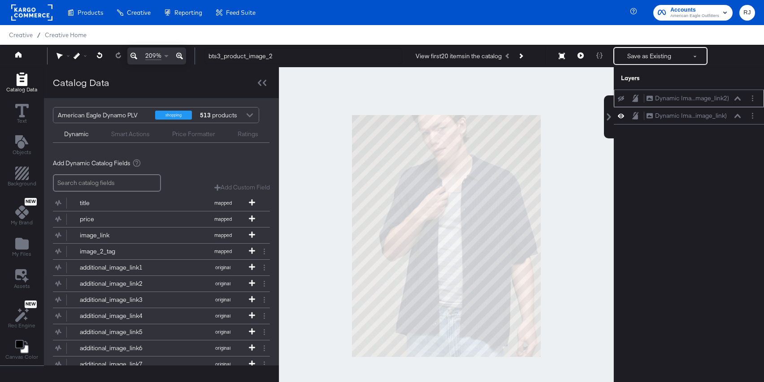
click at [623, 100] on icon at bounding box center [621, 99] width 6 height 6
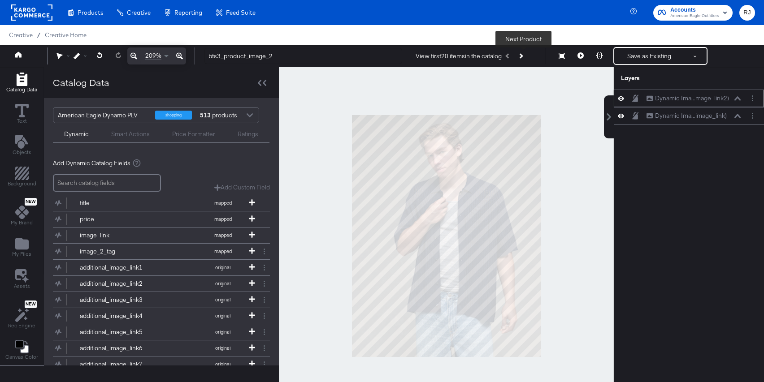
click at [526, 56] on button "Next Product" at bounding box center [520, 56] width 13 height 16
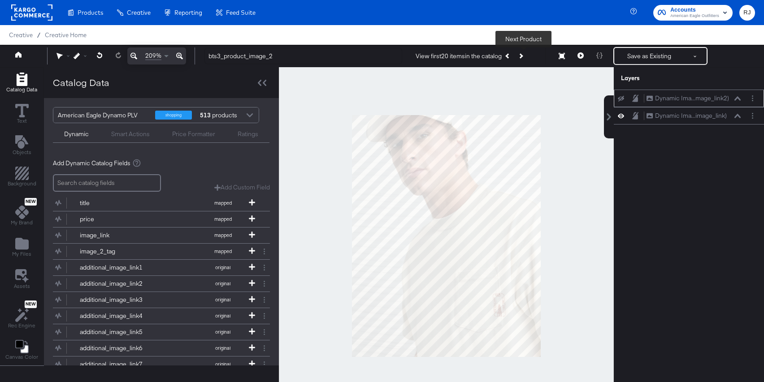
click at [621, 99] on icon at bounding box center [621, 99] width 6 height 6
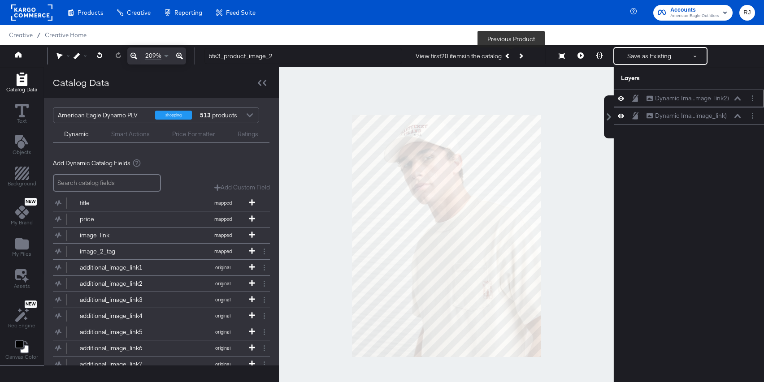
click at [509, 57] on button "Previous Product" at bounding box center [508, 56] width 13 height 16
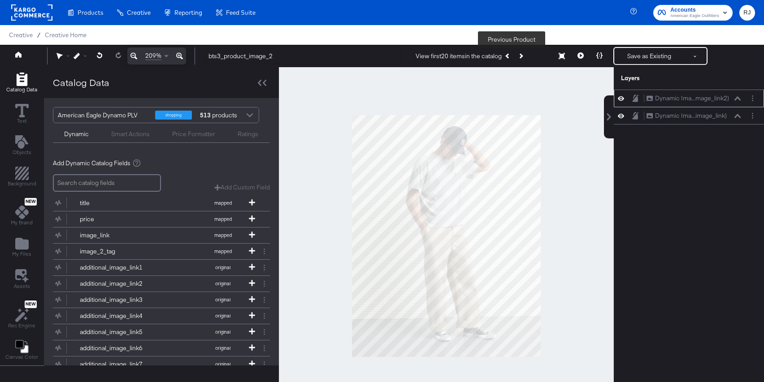
click at [509, 57] on button "Previous Product" at bounding box center [508, 56] width 13 height 16
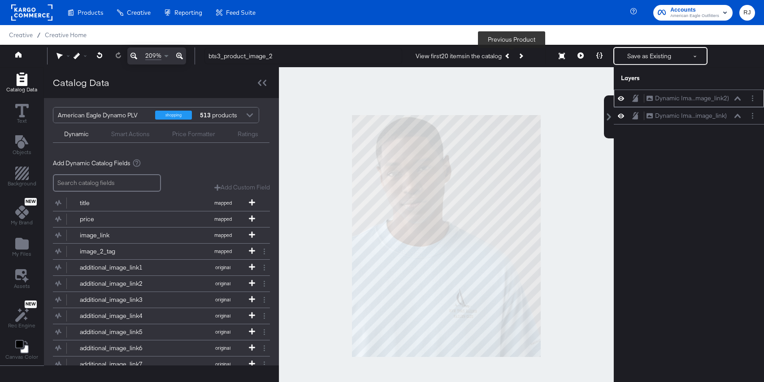
click at [509, 57] on button "Previous Product" at bounding box center [508, 56] width 13 height 16
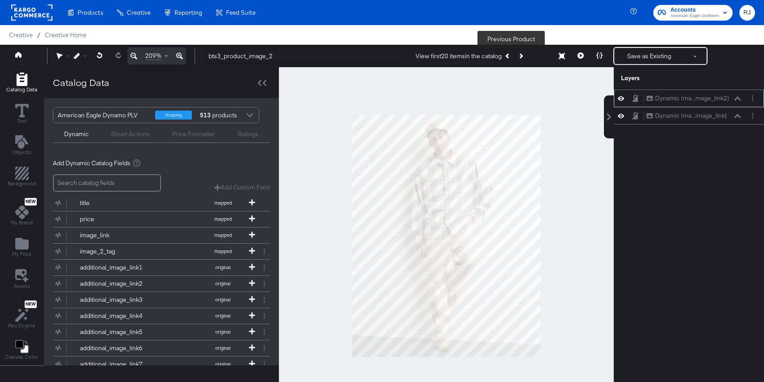
click at [509, 57] on icon "Previous Product" at bounding box center [507, 55] width 5 height 5
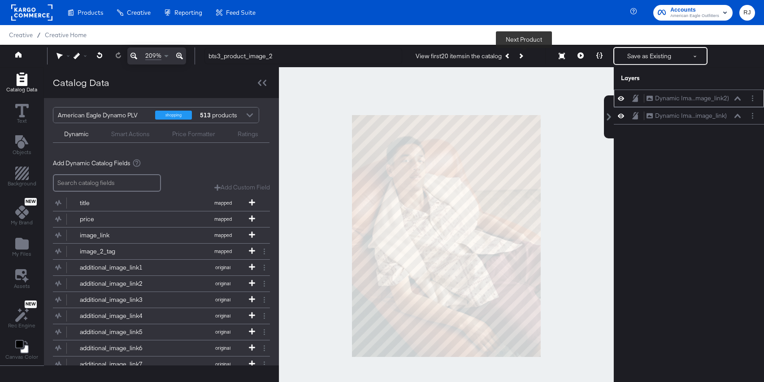
click at [522, 57] on icon "Next Product" at bounding box center [520, 55] width 5 height 5
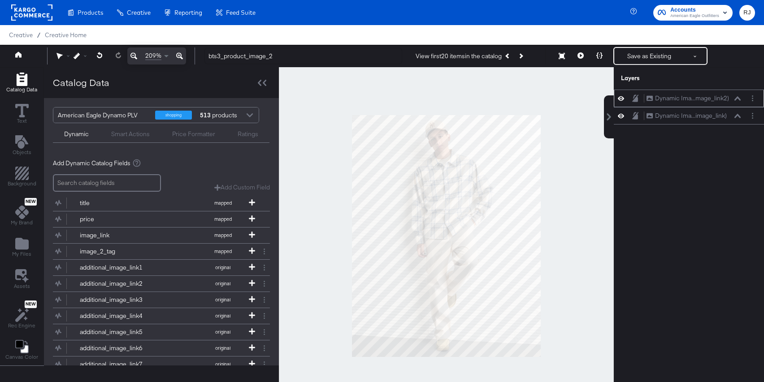
click at [624, 97] on icon at bounding box center [621, 99] width 6 height 8
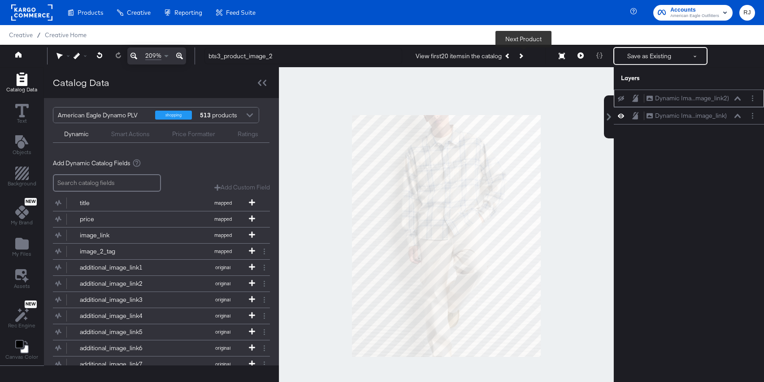
click at [619, 100] on icon at bounding box center [621, 99] width 6 height 6
click at [750, 116] on button "Layer Options" at bounding box center [752, 115] width 9 height 9
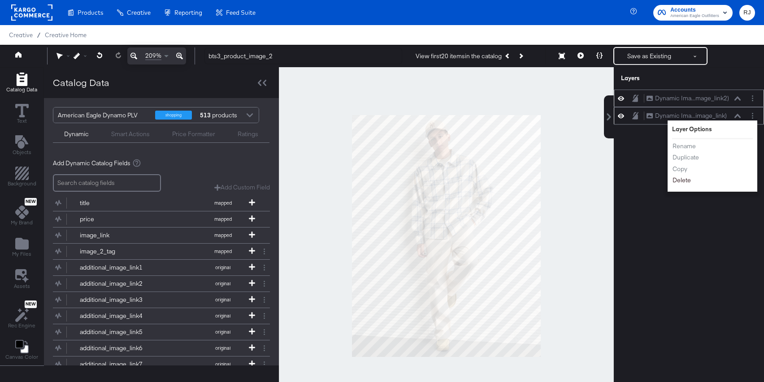
click at [684, 178] on button "Delete" at bounding box center [681, 180] width 19 height 9
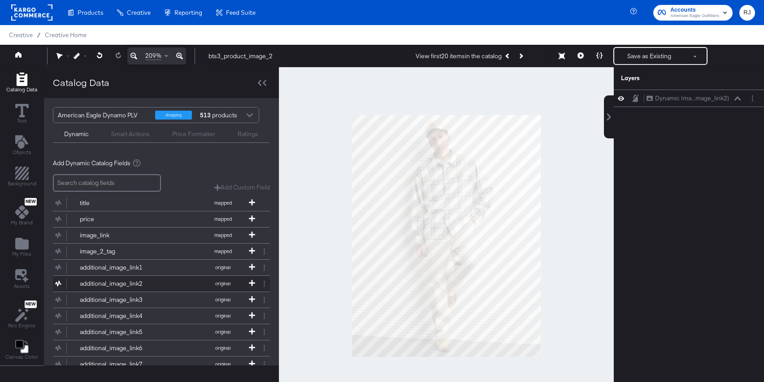
scroll to position [11, 0]
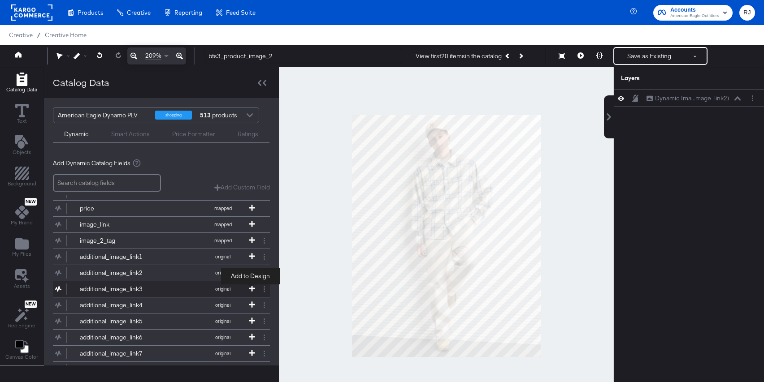
click at [251, 289] on icon at bounding box center [252, 289] width 6 height 6
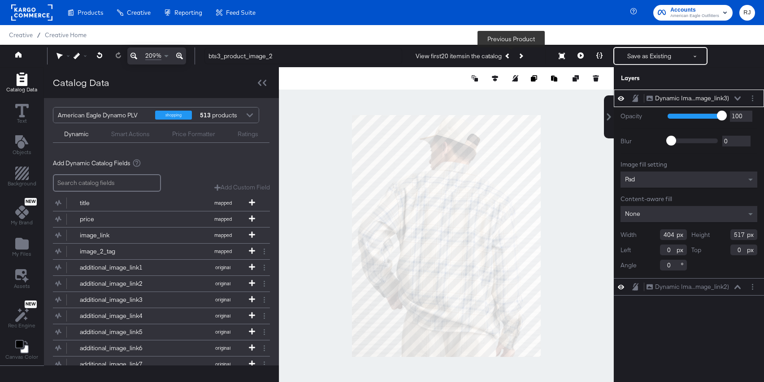
click at [513, 59] on button "Previous Product" at bounding box center [508, 56] width 13 height 16
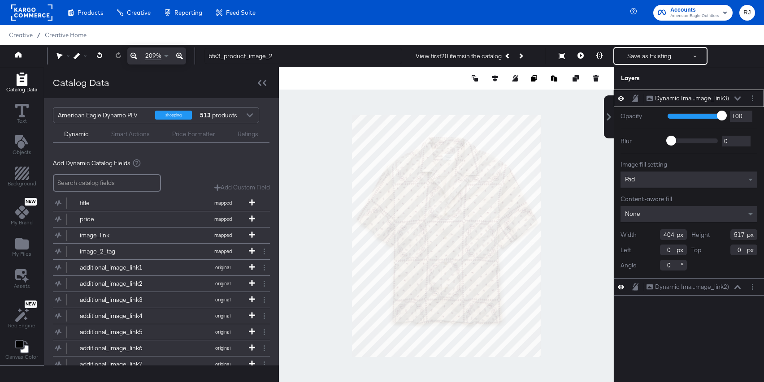
click at [621, 99] on icon at bounding box center [621, 98] width 6 height 4
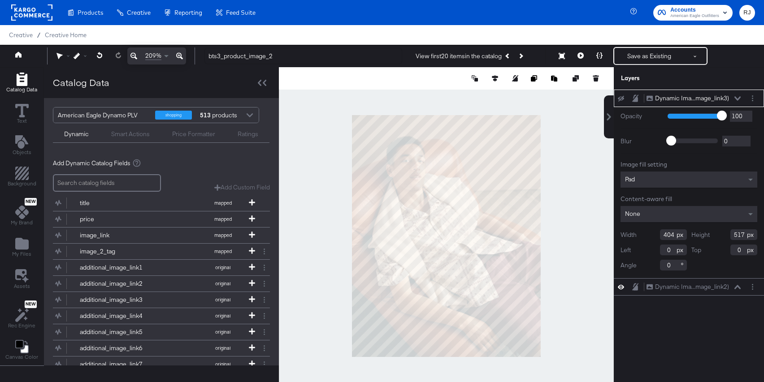
click at [621, 99] on icon at bounding box center [621, 99] width 6 height 6
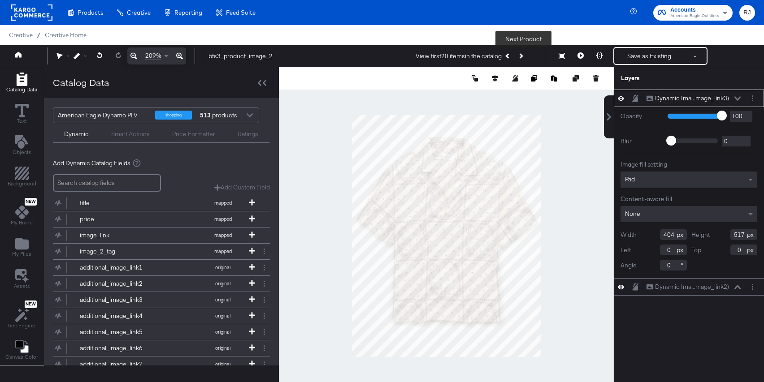
click at [523, 56] on icon "Next Product" at bounding box center [520, 55] width 5 height 5
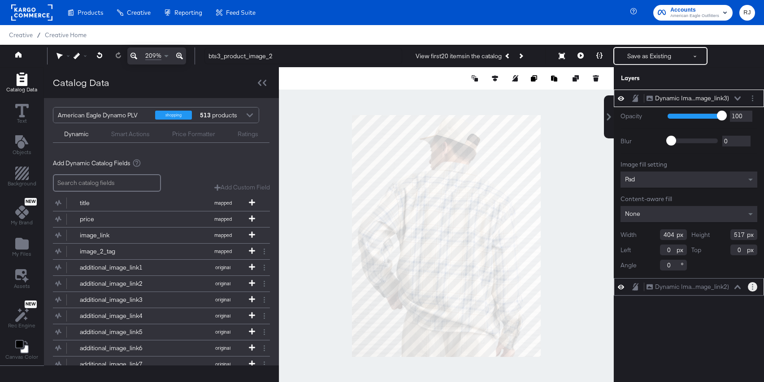
click at [756, 287] on button "Layer Options" at bounding box center [752, 287] width 9 height 9
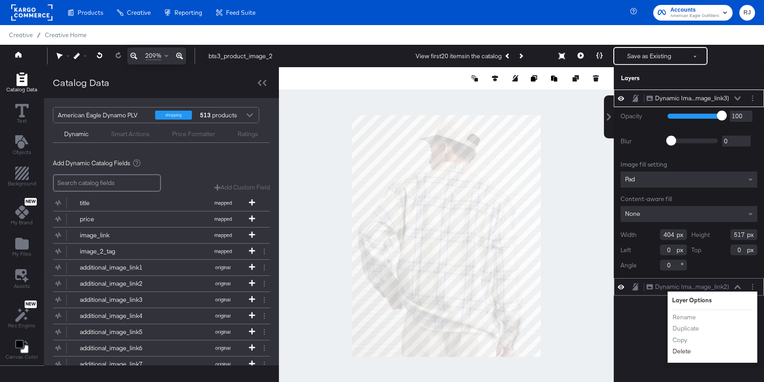
click at [684, 352] on button "Delete" at bounding box center [681, 352] width 19 height 9
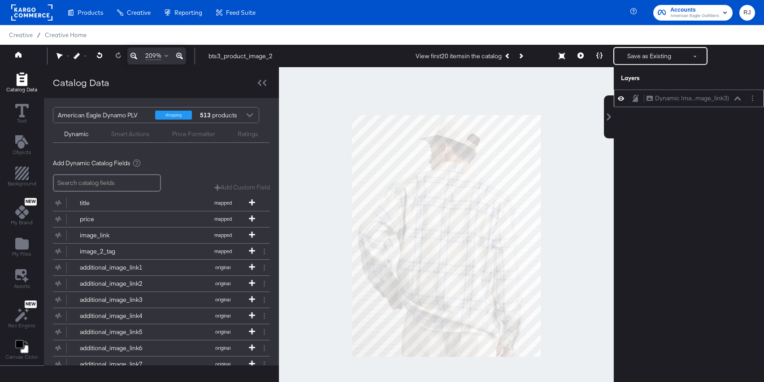
click at [737, 100] on icon at bounding box center [738, 98] width 6 height 4
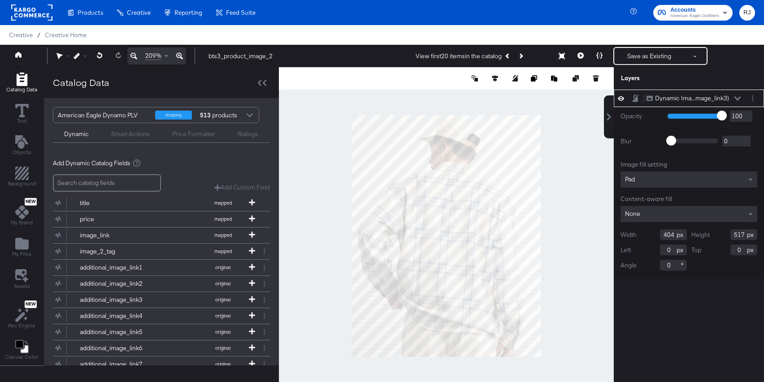
click at [674, 181] on div "Pad" at bounding box center [689, 180] width 137 height 16
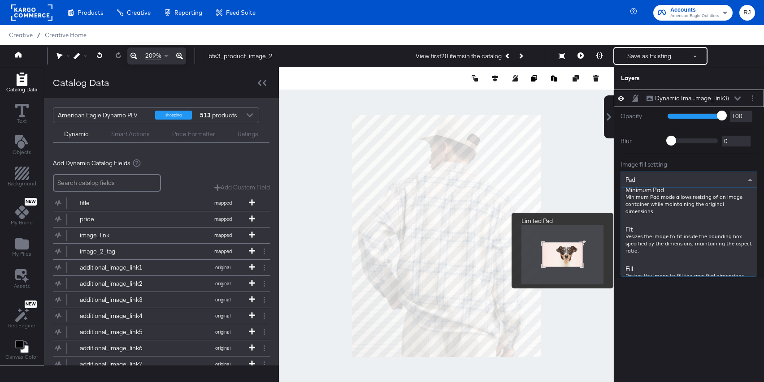
scroll to position [90, 0]
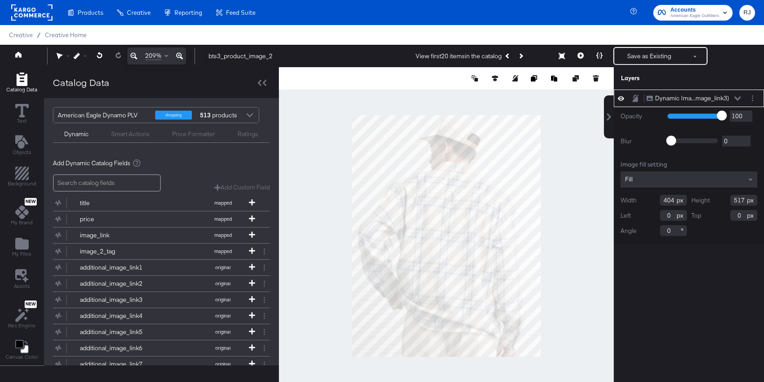
click at [739, 97] on icon at bounding box center [738, 98] width 6 height 4
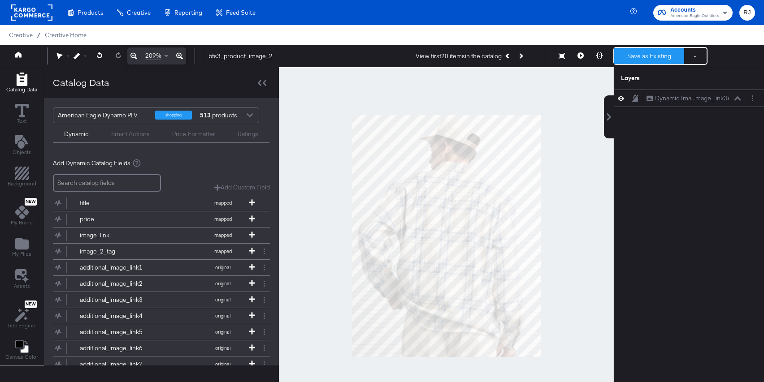
click at [643, 55] on button "Save as Existing" at bounding box center [649, 56] width 70 height 16
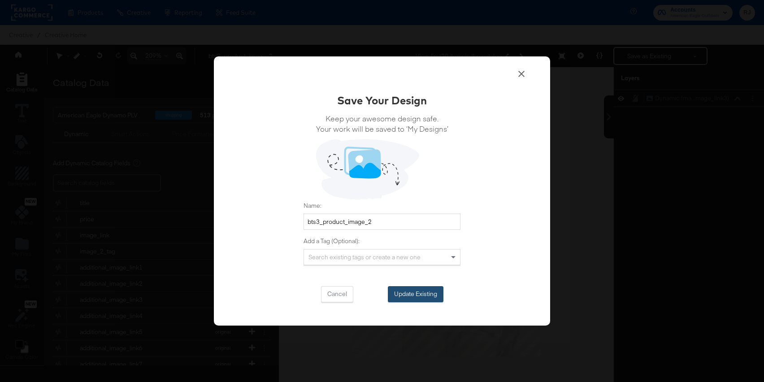
click at [429, 291] on button "Update Existing" at bounding box center [416, 295] width 56 height 16
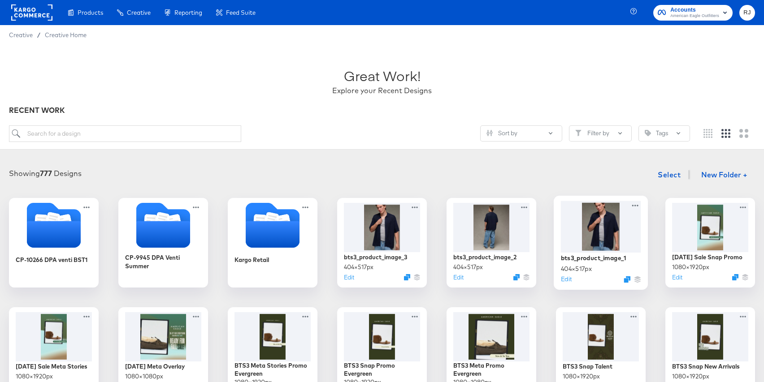
click at [584, 231] on div at bounding box center [601, 227] width 80 height 52
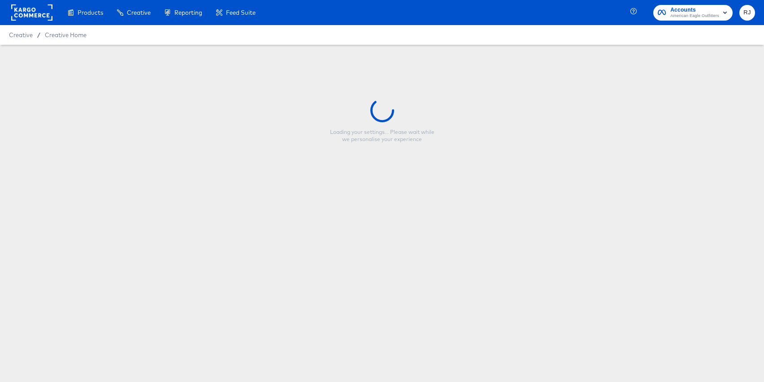
type input "bts3_product_image_1"
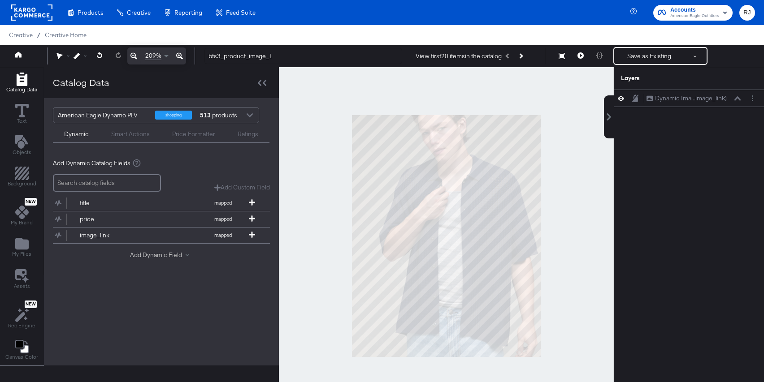
click at [163, 255] on button "Add Dynamic Field" at bounding box center [161, 255] width 63 height 9
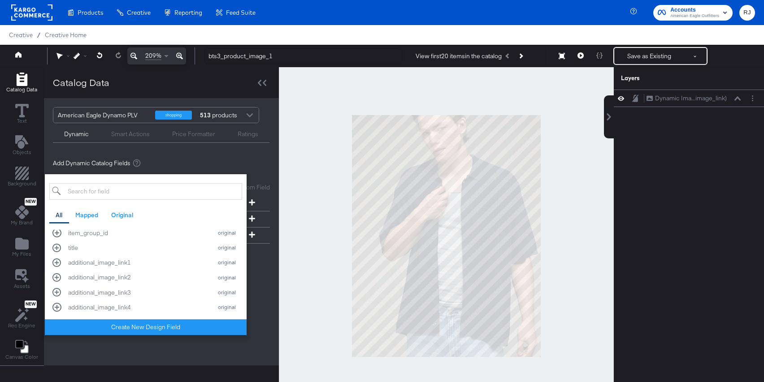
scroll to position [348, 0]
click at [58, 276] on div "additional_image_link2 original" at bounding box center [145, 277] width 187 height 9
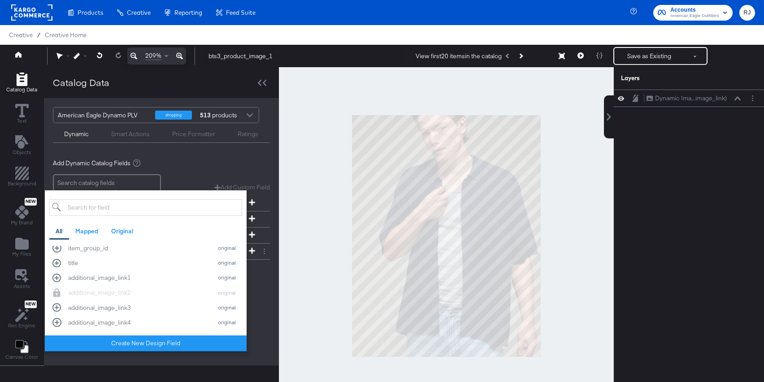
click at [269, 284] on div "Add dynamic text or image items from your product catalog to your design templa…" at bounding box center [161, 223] width 235 height 143
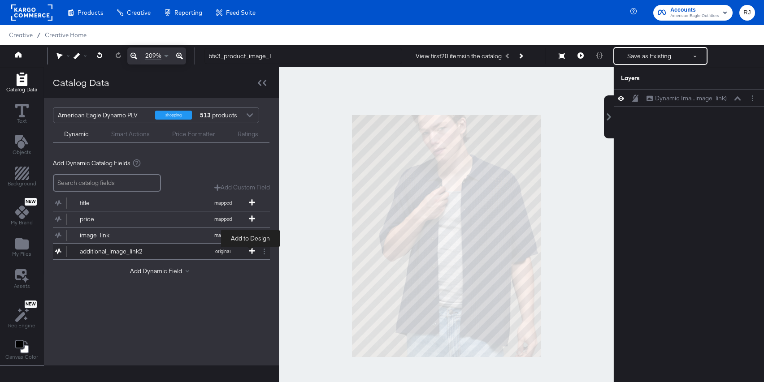
click at [252, 252] on icon at bounding box center [252, 251] width 6 height 6
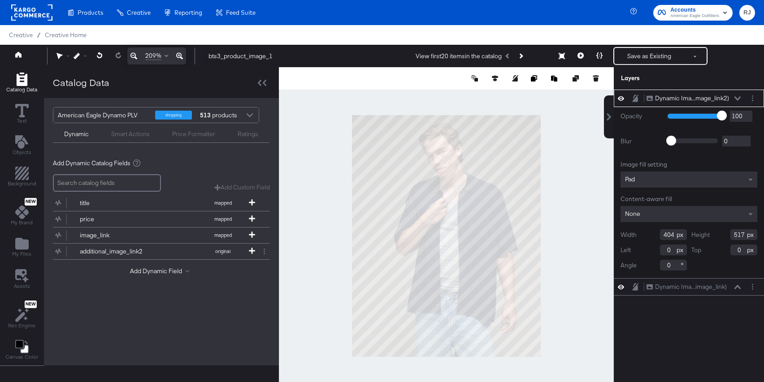
click at [664, 183] on div "Pad" at bounding box center [689, 180] width 137 height 16
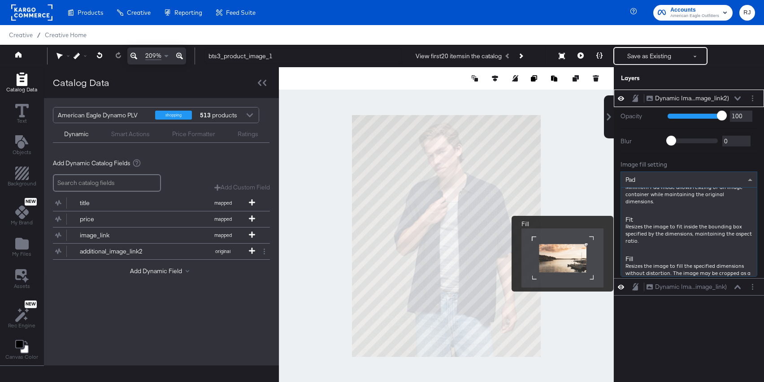
scroll to position [92, 0]
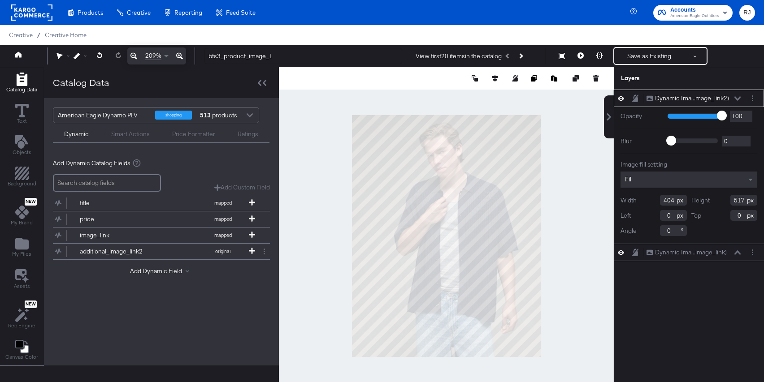
click at [737, 96] on div "Dynamic Ima...mage_link2) Dynamic Image (additional_image_link2)" at bounding box center [693, 98] width 95 height 9
click at [739, 101] on button at bounding box center [737, 98] width 7 height 5
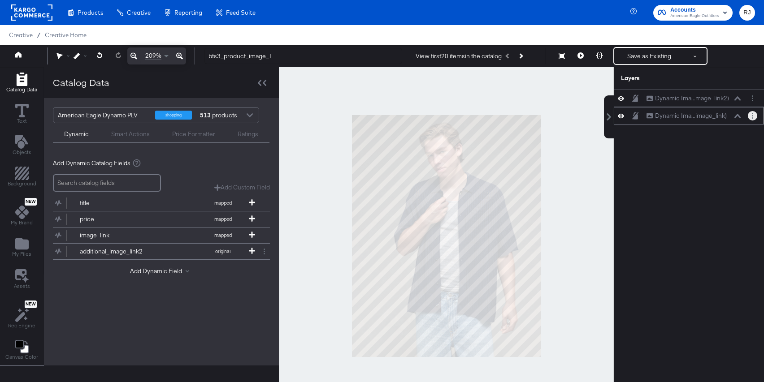
click at [752, 118] on circle "Layer Options" at bounding box center [752, 117] width 1 height 1
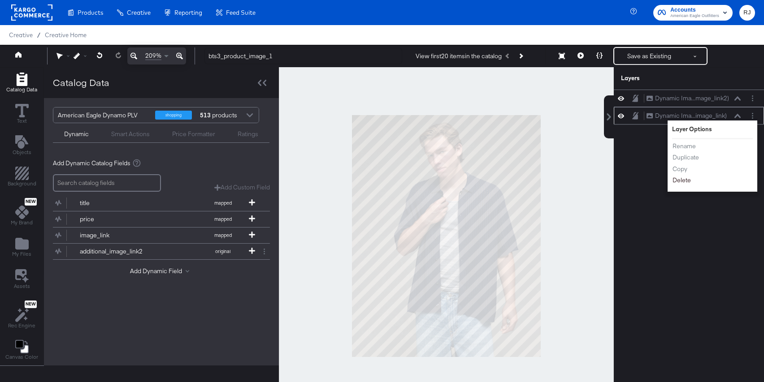
click at [679, 182] on button "Delete" at bounding box center [681, 180] width 19 height 9
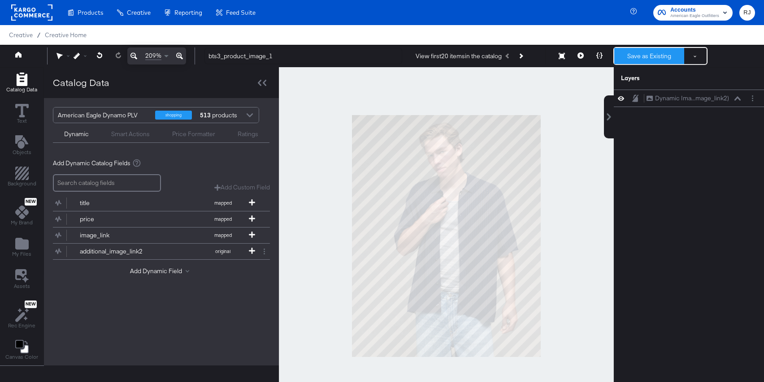
click at [651, 57] on button "Save as Existing" at bounding box center [649, 56] width 70 height 16
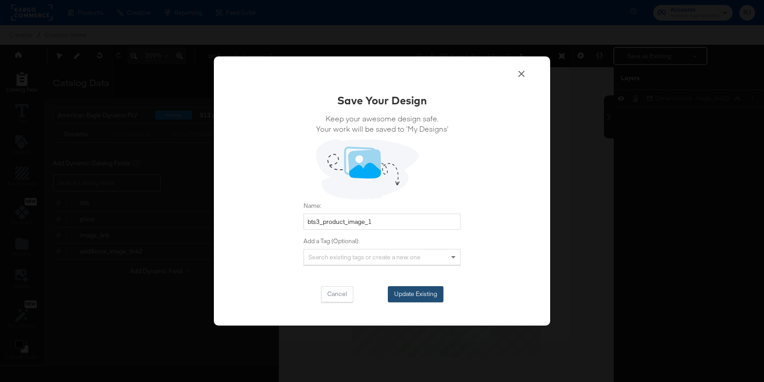
click at [425, 296] on button "Update Existing" at bounding box center [416, 295] width 56 height 16
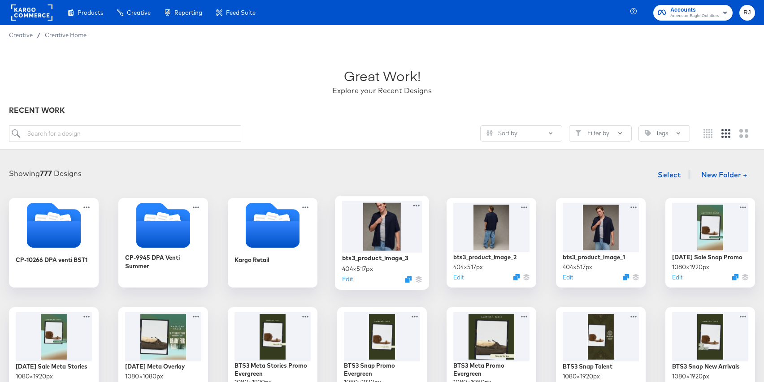
click at [395, 225] on div at bounding box center [382, 227] width 80 height 52
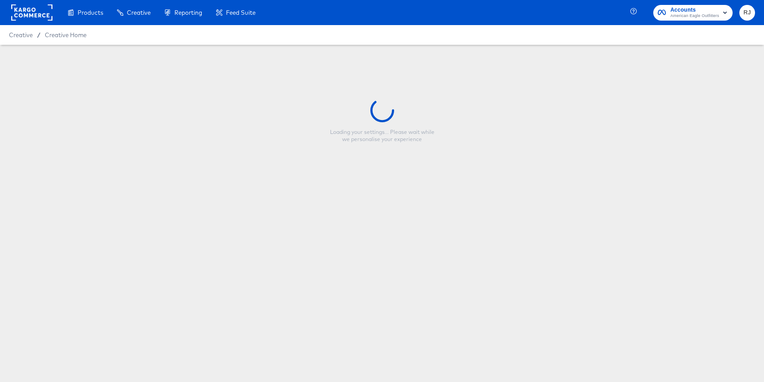
type input "bts3_product_image_3"
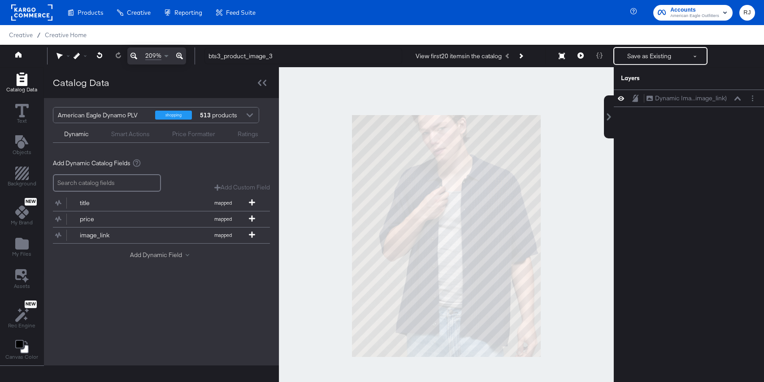
click at [169, 256] on button "Add Dynamic Field" at bounding box center [161, 255] width 63 height 9
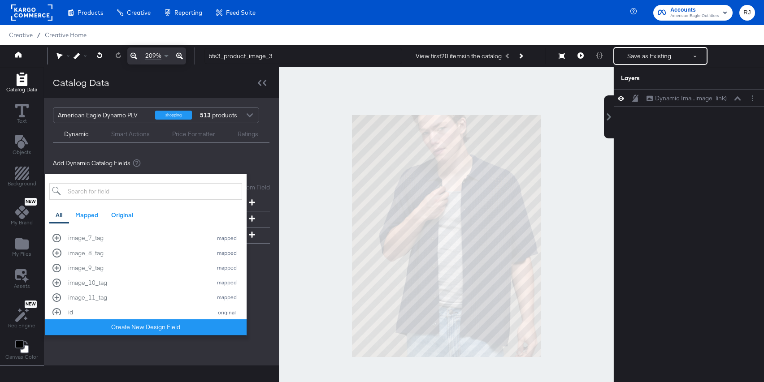
scroll to position [244, 0]
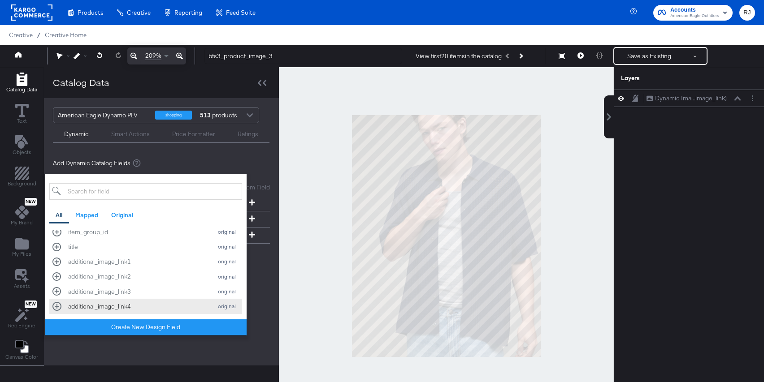
click at [57, 307] on div "additional_image_link4 original" at bounding box center [145, 306] width 187 height 9
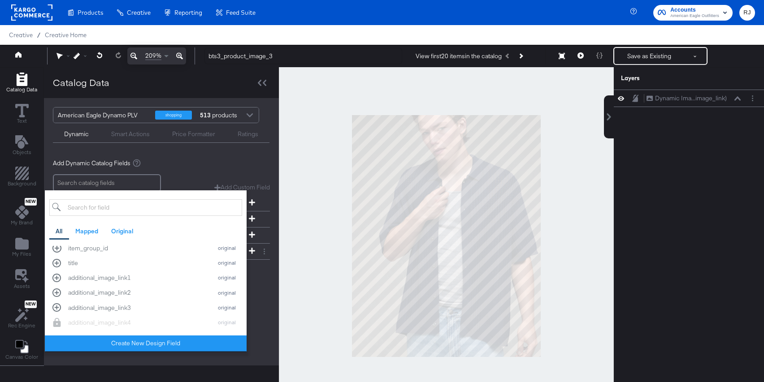
click at [262, 283] on div "Add Dynamic Catalog Fields Add Custom Field Create a custom field based on an e…" at bounding box center [161, 219] width 217 height 135
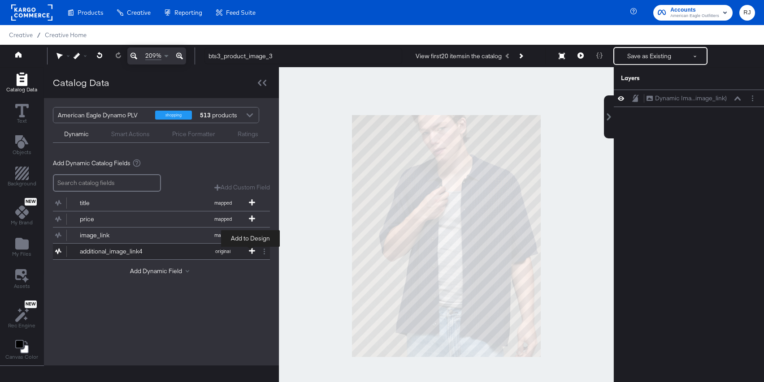
click at [250, 252] on icon at bounding box center [252, 251] width 6 height 6
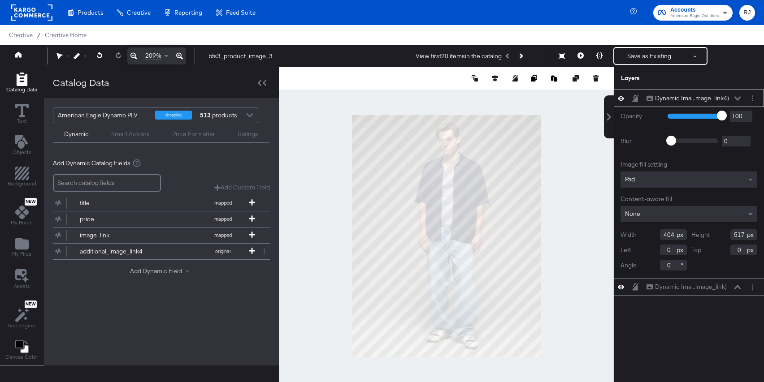
click at [167, 272] on button "Add Dynamic Field" at bounding box center [161, 271] width 63 height 9
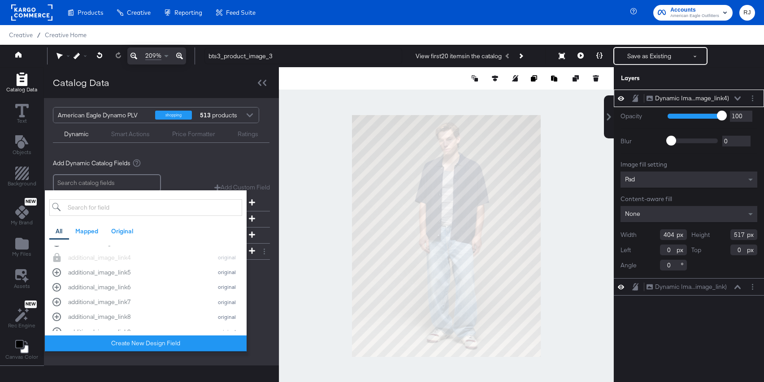
scroll to position [430, 0]
click at [140, 260] on button "additional_image_link5 original" at bounding box center [145, 255] width 193 height 15
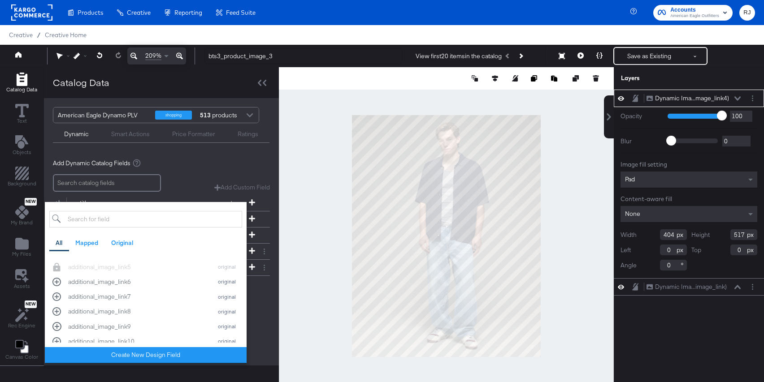
click at [262, 287] on div "Add Dynamic Field All Mapped Original id mapped title mapped description mapped…" at bounding box center [161, 289] width 217 height 12
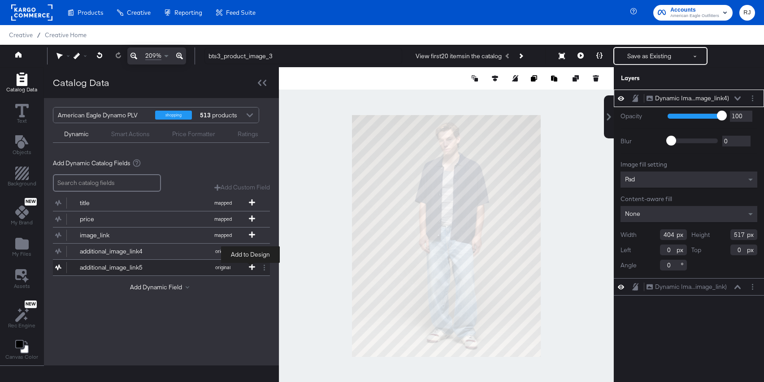
click at [250, 268] on icon at bounding box center [252, 267] width 6 height 6
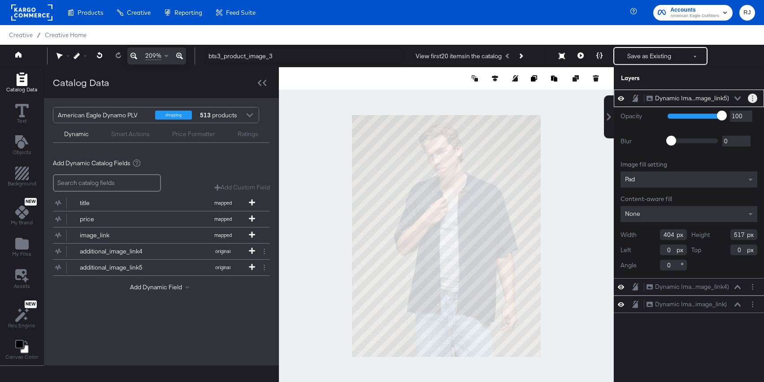
click at [752, 100] on button "Layer Options" at bounding box center [752, 98] width 9 height 9
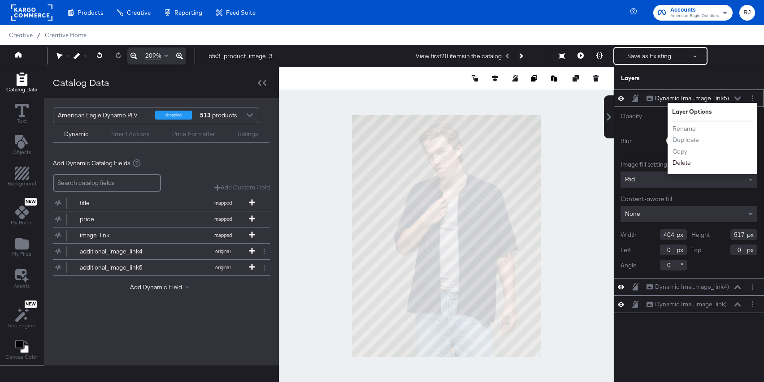
click at [682, 163] on button "Delete" at bounding box center [681, 162] width 19 height 9
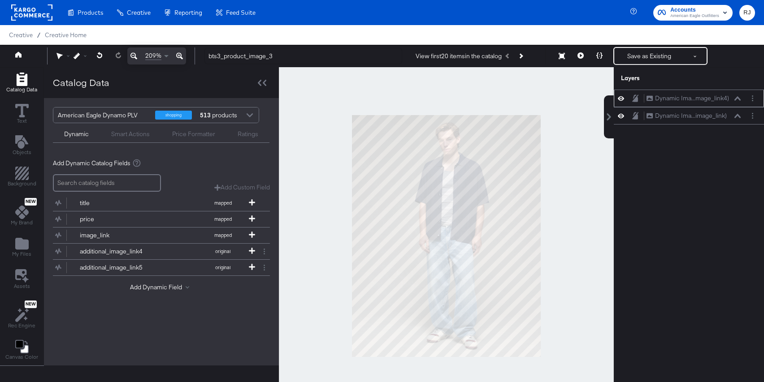
click at [622, 99] on icon at bounding box center [621, 99] width 6 height 8
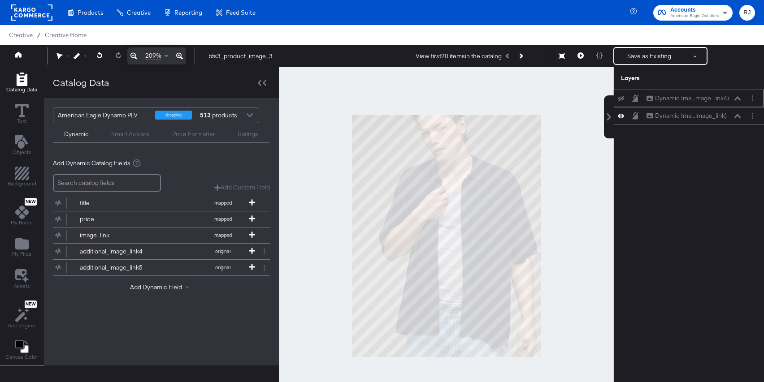
click at [622, 99] on icon at bounding box center [621, 99] width 6 height 6
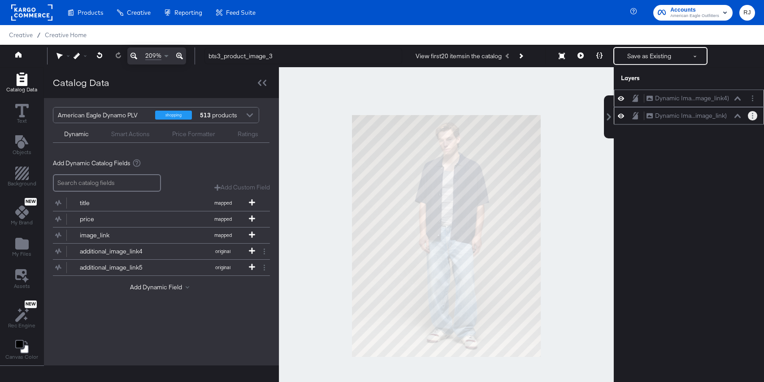
click at [754, 117] on button "Layer Options" at bounding box center [752, 115] width 9 height 9
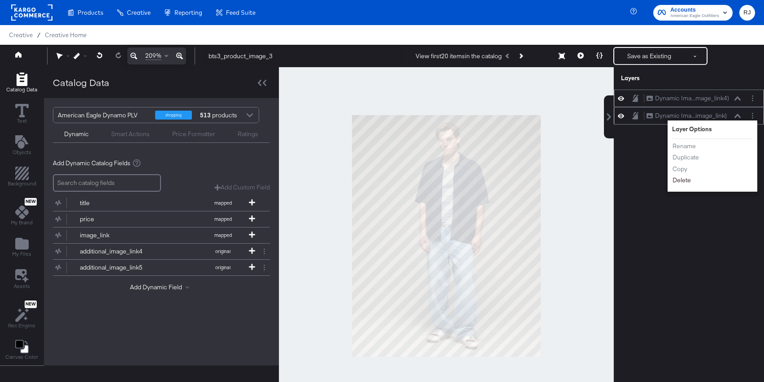
click at [687, 183] on button "Delete" at bounding box center [681, 180] width 19 height 9
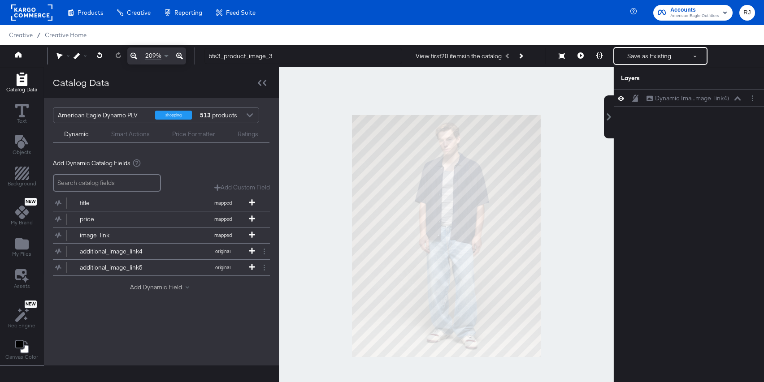
click at [166, 288] on button "Add Dynamic Field" at bounding box center [161, 287] width 63 height 9
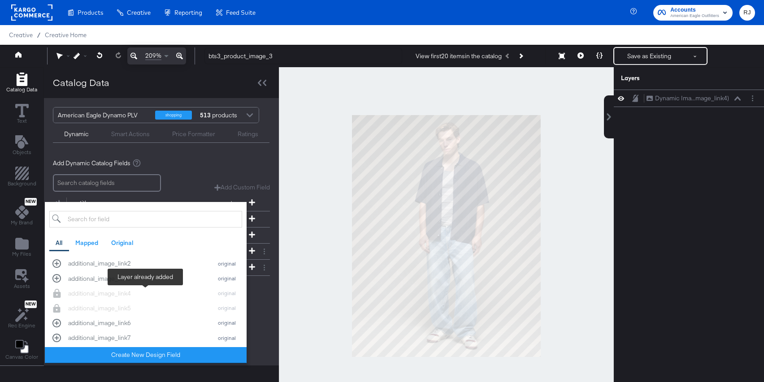
scroll to position [417, 0]
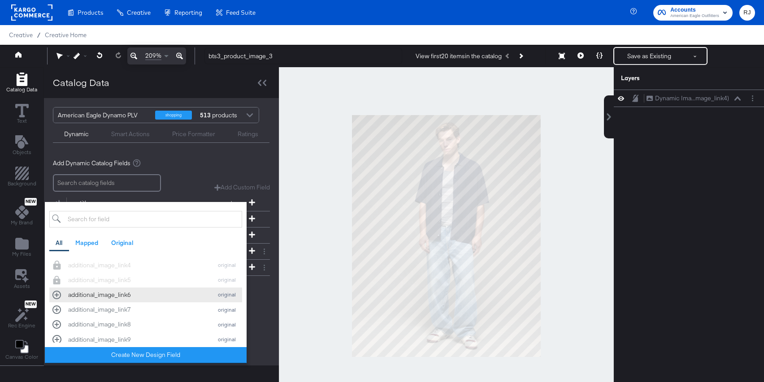
click at [59, 296] on div "additional_image_link6 original" at bounding box center [145, 295] width 187 height 9
click at [265, 306] on div "Add Dynamic Field All Mapped Original id mapped title mapped description mapped…" at bounding box center [161, 306] width 217 height 12
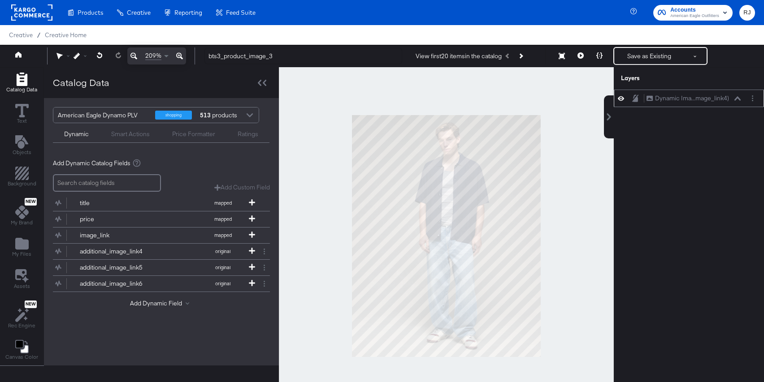
click at [736, 98] on icon at bounding box center [738, 98] width 6 height 4
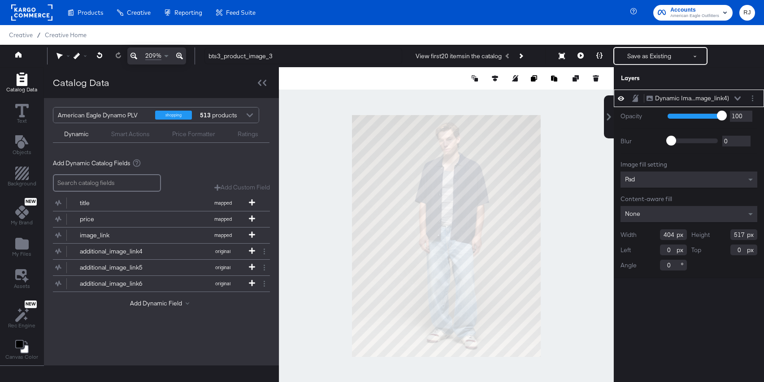
click at [667, 183] on div "Pad" at bounding box center [689, 180] width 137 height 16
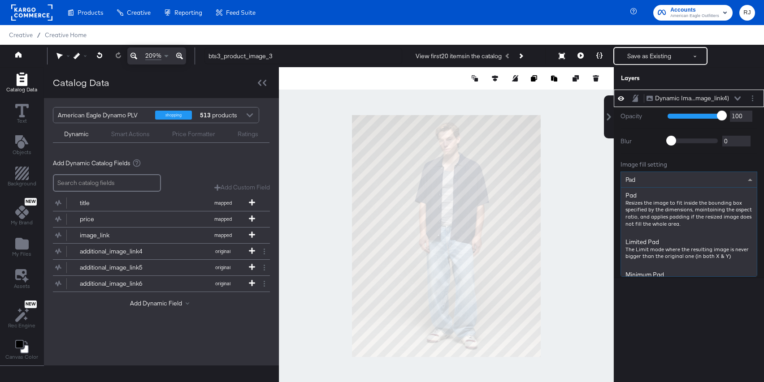
click at [679, 173] on div "Pad" at bounding box center [689, 179] width 136 height 15
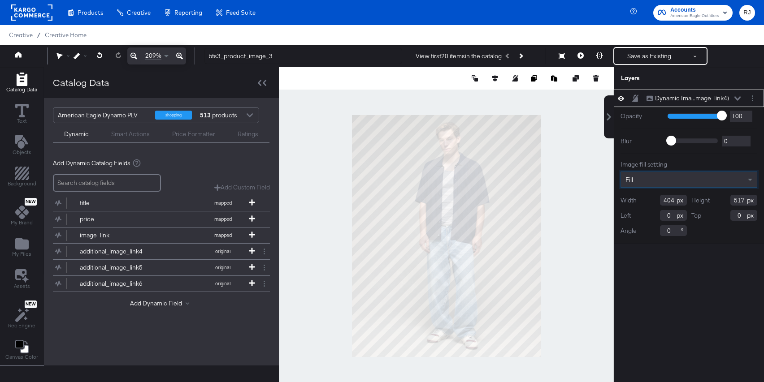
click at [587, 179] on div at bounding box center [446, 236] width 335 height 338
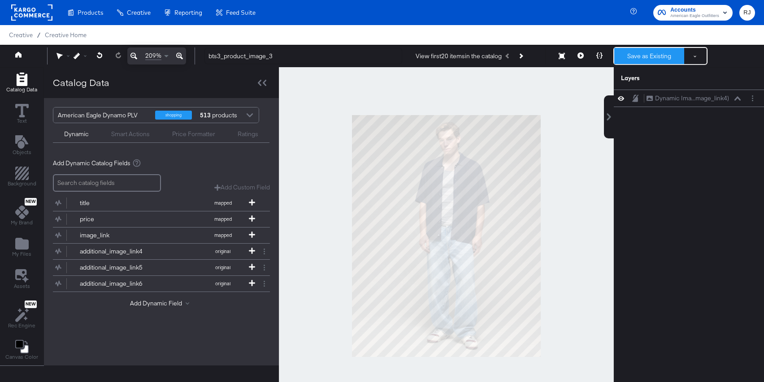
click at [648, 55] on button "Save as Existing" at bounding box center [649, 56] width 70 height 16
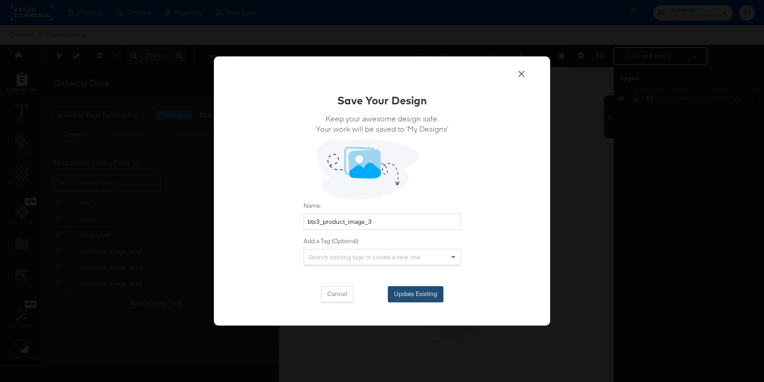
click at [432, 292] on button "Update Existing" at bounding box center [416, 295] width 56 height 16
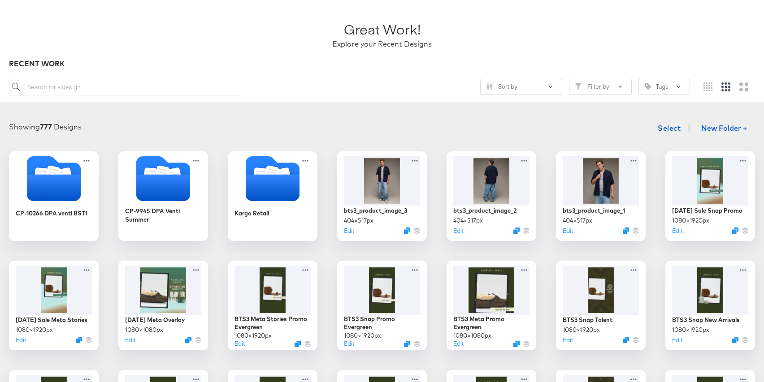
scroll to position [54, 0]
